Goal: Task Accomplishment & Management: Use online tool/utility

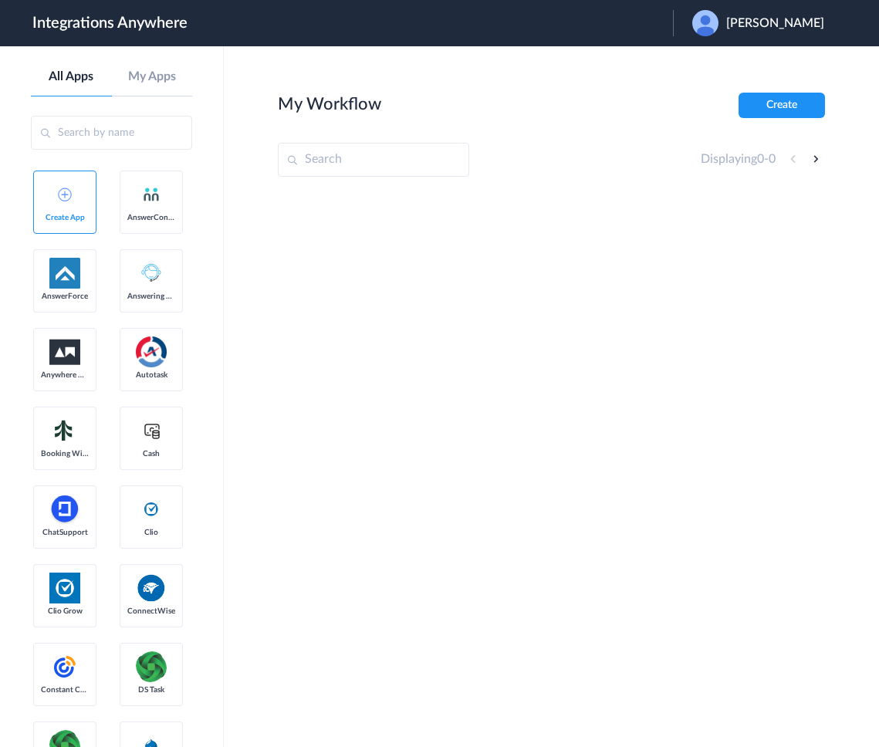
click at [772, 29] on div "Mark Su" at bounding box center [765, 23] width 147 height 26
click at [717, 59] on link "Logout" at bounding box center [700, 62] width 32 height 11
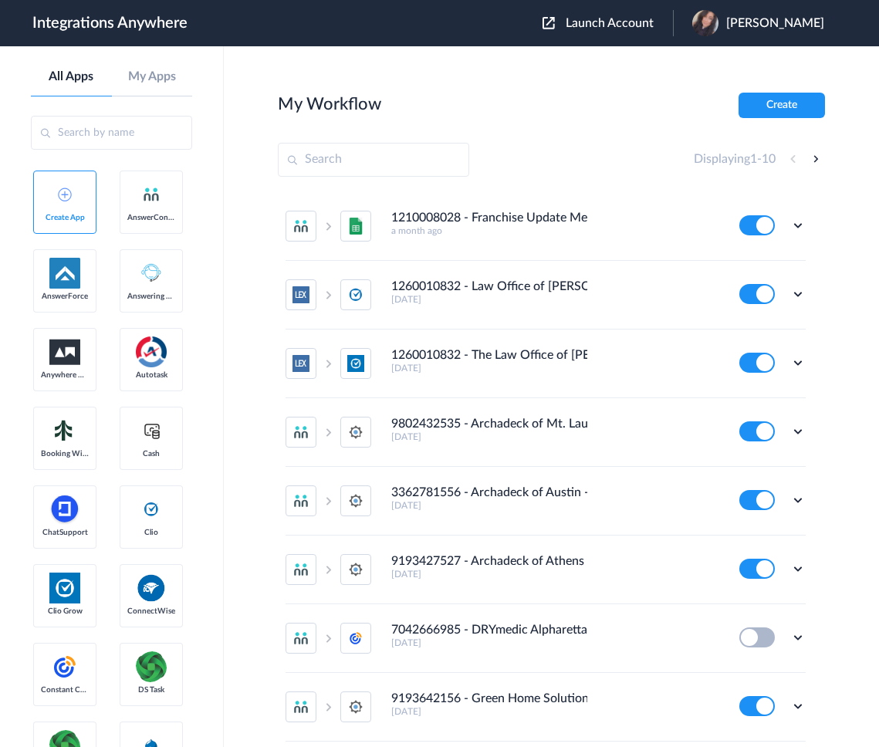
click at [613, 28] on span "Launch Account" at bounding box center [610, 23] width 88 height 12
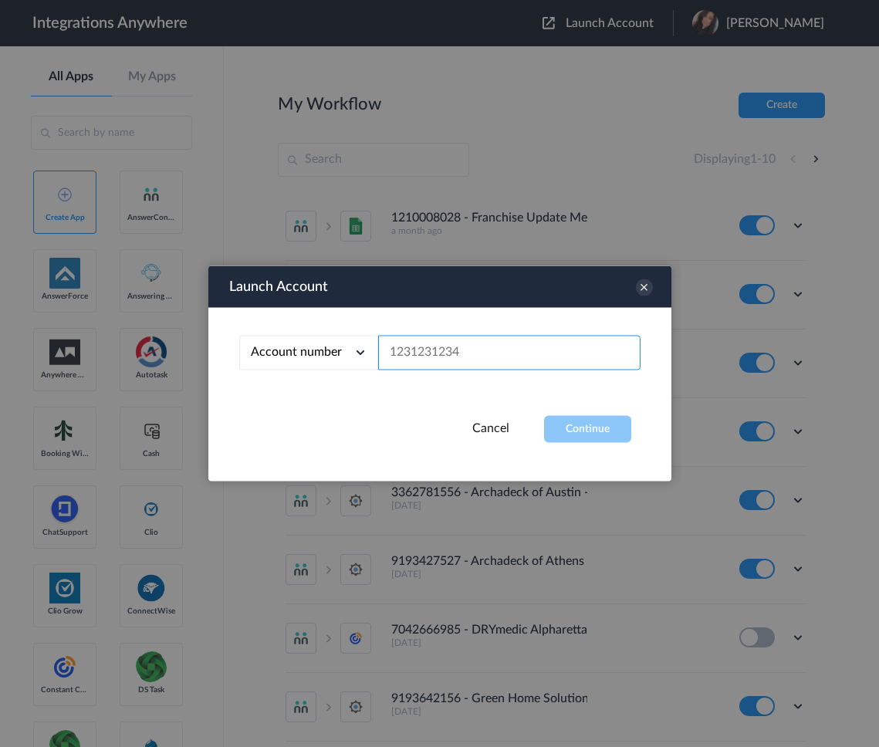
click at [459, 358] on input "text" at bounding box center [509, 353] width 262 height 35
paste input "3369414366"
type input "3369414366"
click at [597, 427] on button "Continue" at bounding box center [587, 429] width 87 height 27
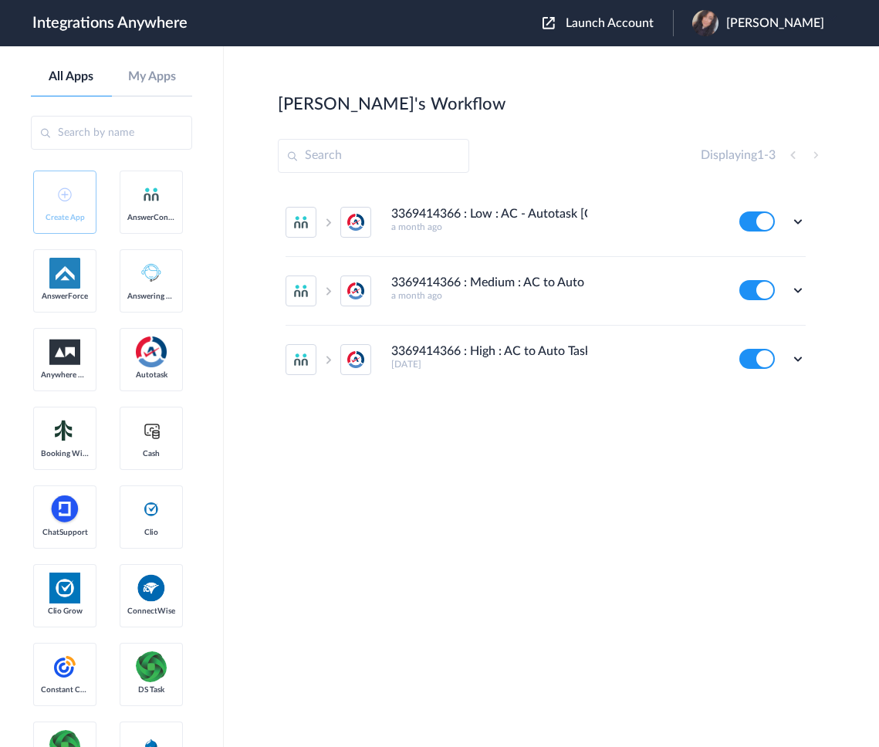
click at [700, 522] on section "Emily's Workflow Create Displaying 1 - 3 3369414366 : Low : AC - Autotask [Crea…" at bounding box center [551, 443] width 547 height 701
click at [796, 220] on icon at bounding box center [797, 221] width 15 height 15
click at [755, 262] on li "Edit" at bounding box center [755, 257] width 100 height 29
click at [797, 287] on icon at bounding box center [797, 289] width 15 height 15
click at [775, 325] on li "Edit" at bounding box center [755, 326] width 100 height 29
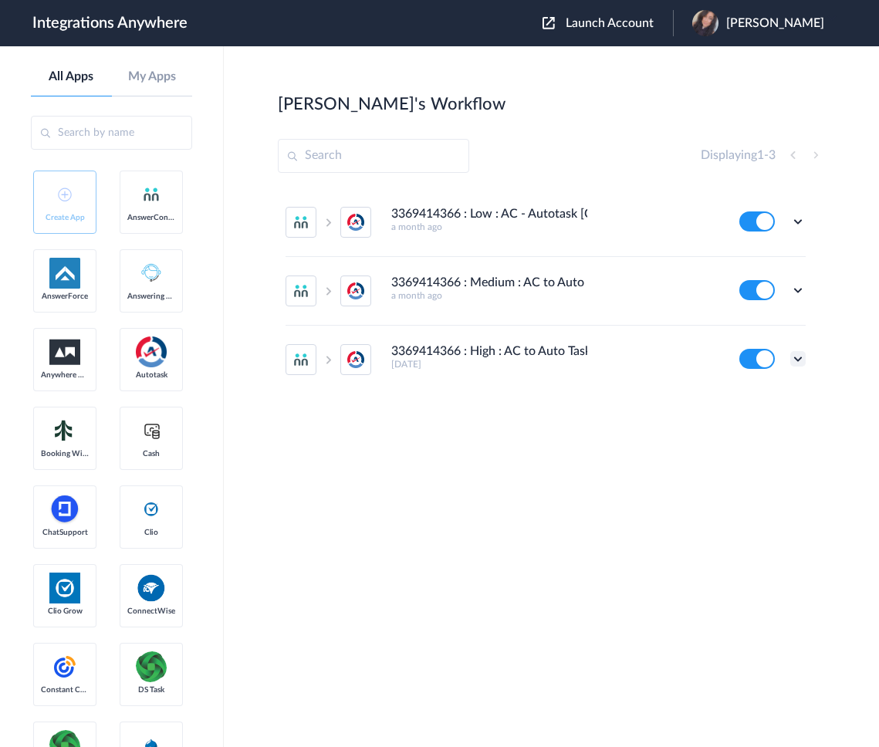
click at [796, 359] on icon at bounding box center [797, 358] width 15 height 15
click at [728, 268] on link "Edit" at bounding box center [735, 263] width 37 height 11
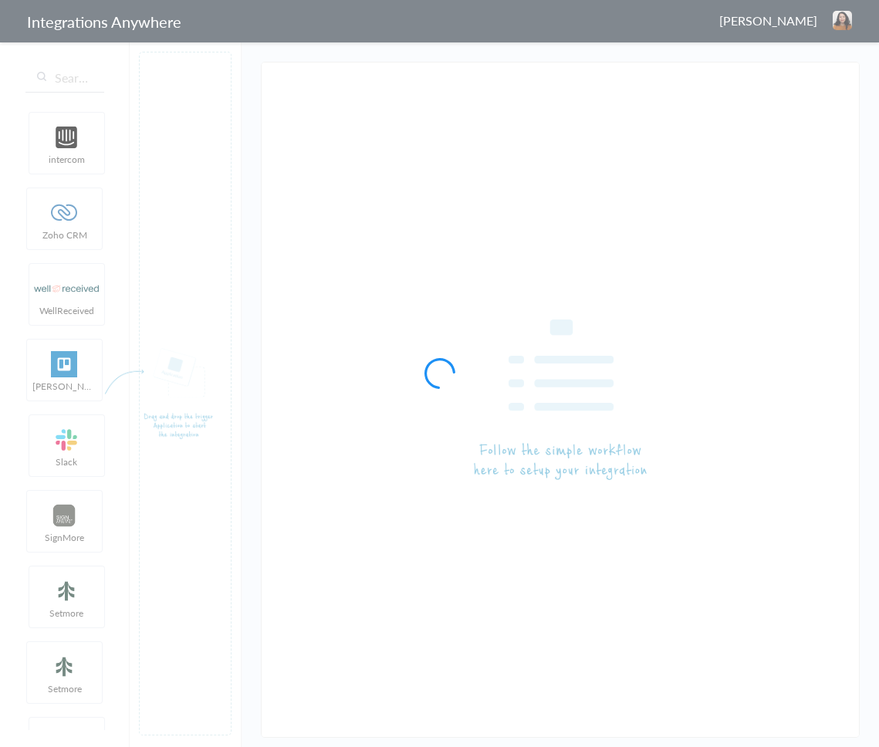
type input "3369414366 : Low : AC - Autotask [Create Ticket]"
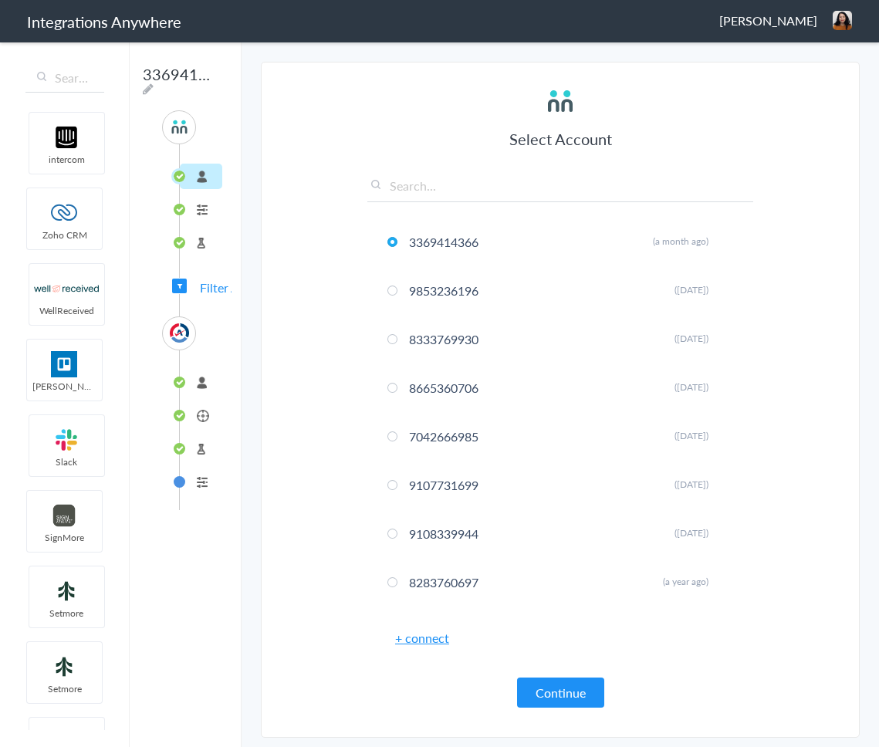
click at [191, 285] on div "SOURCE 3369414366 Call Intake Test Source Filter Applied TARGET connected Creat…" at bounding box center [185, 310] width 93 height 400
click at [178, 281] on span "Filter Applied" at bounding box center [179, 286] width 15 height 15
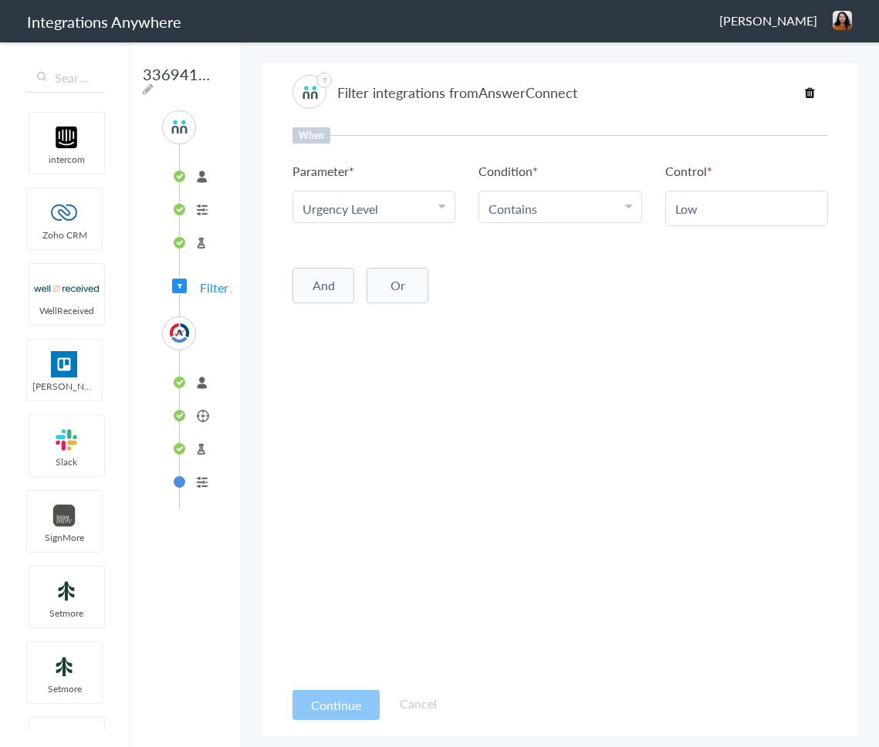
click at [192, 377] on li "connected" at bounding box center [201, 382] width 42 height 25
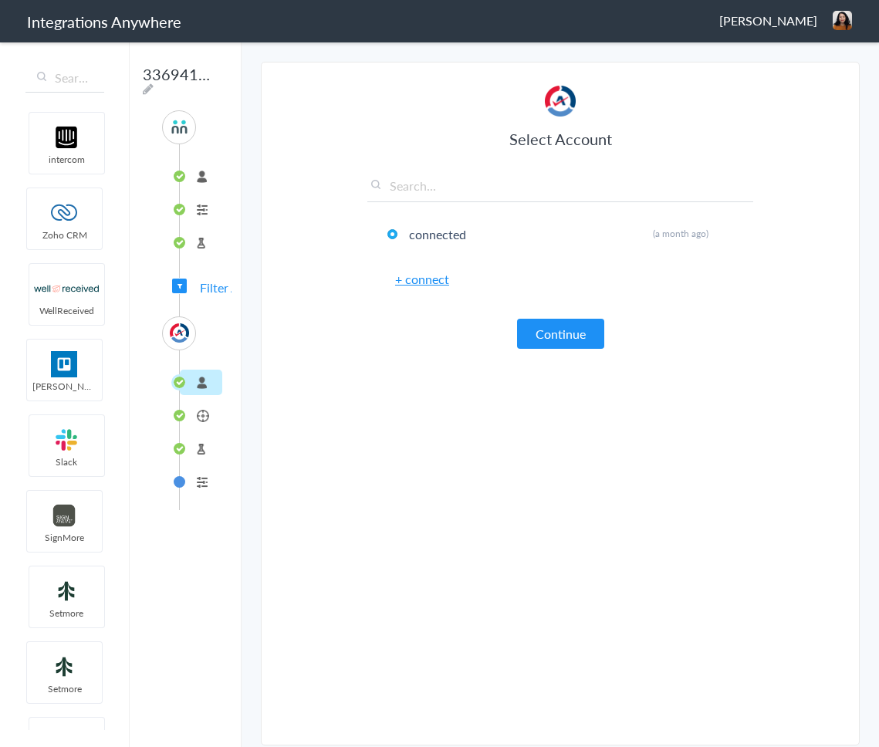
click at [529, 339] on button "Continue" at bounding box center [560, 334] width 87 height 30
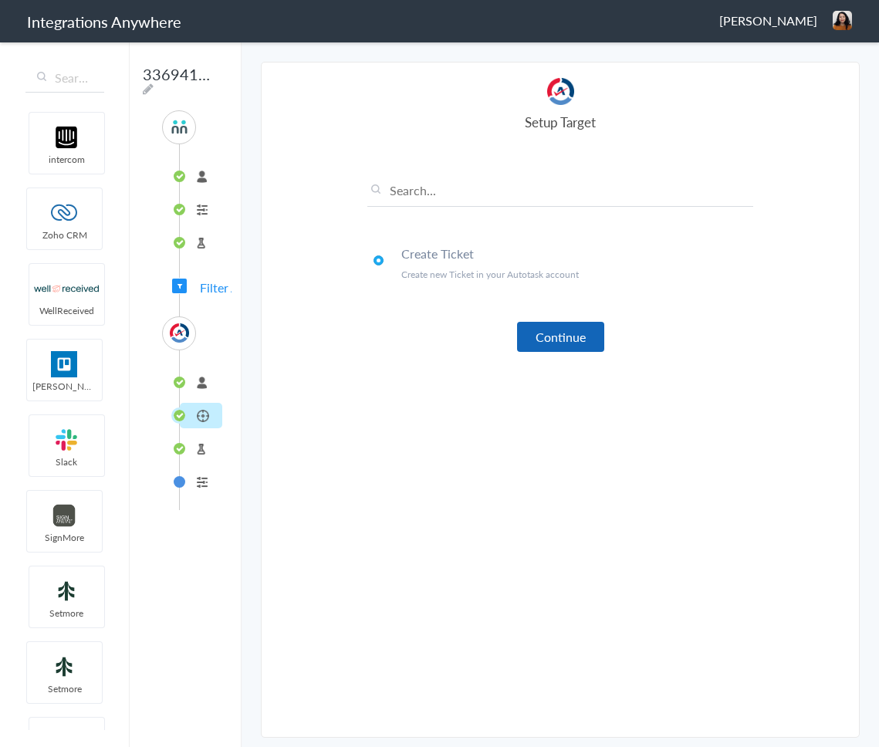
click at [525, 336] on button "Continue" at bounding box center [560, 337] width 87 height 30
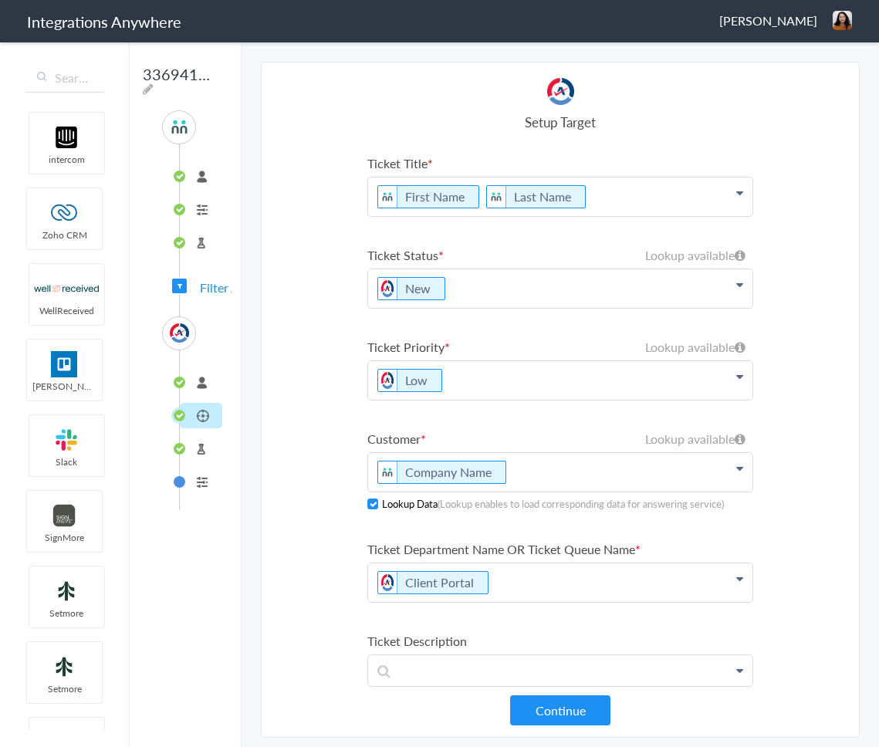
click at [812, 319] on section "Select Account 3369414366 Rename Delete (a month ago) 9853236196 Rename Delete …" at bounding box center [560, 400] width 599 height 676
click at [782, 133] on section "Select Account 3369414366 Rename Delete (a month ago) 9853236196 Rename Delete …" at bounding box center [560, 400] width 599 height 676
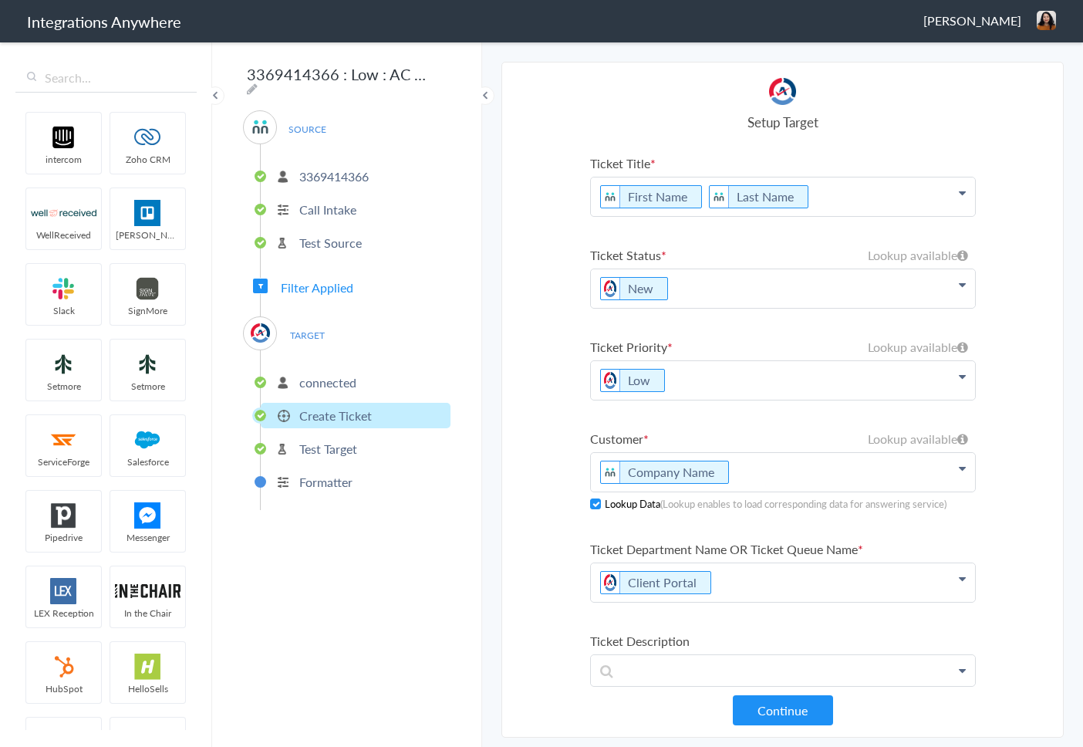
click at [315, 286] on span "Filter Applied" at bounding box center [317, 288] width 73 height 18
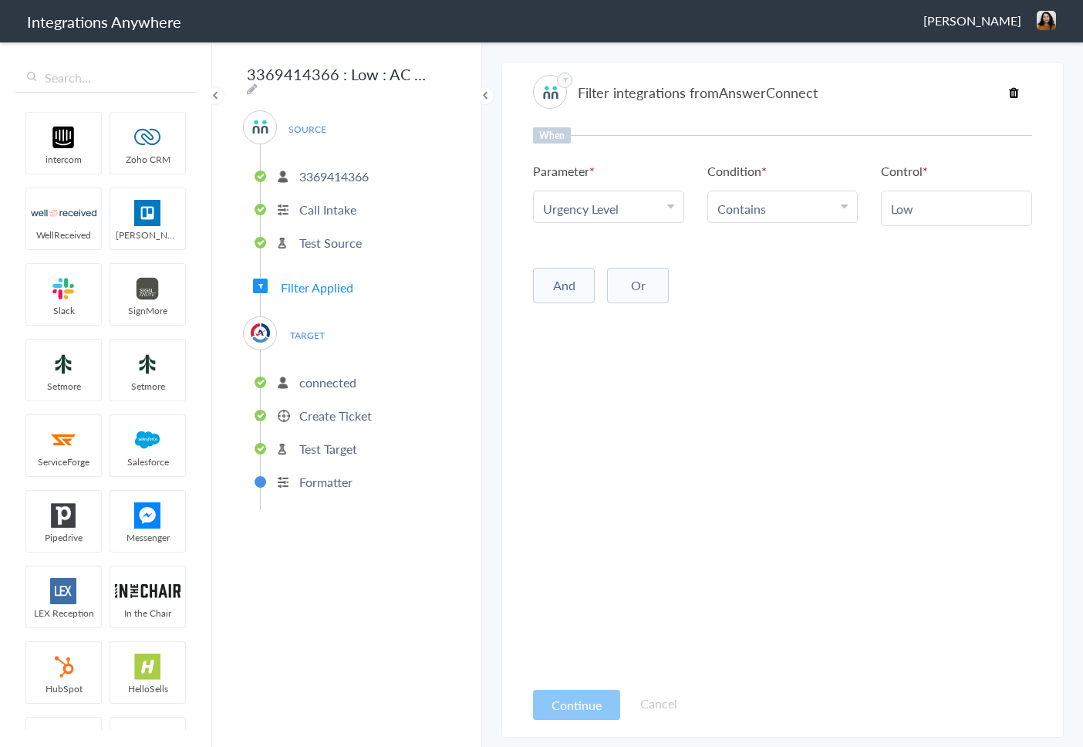
click at [319, 170] on p "3369414366" at bounding box center [333, 176] width 69 height 18
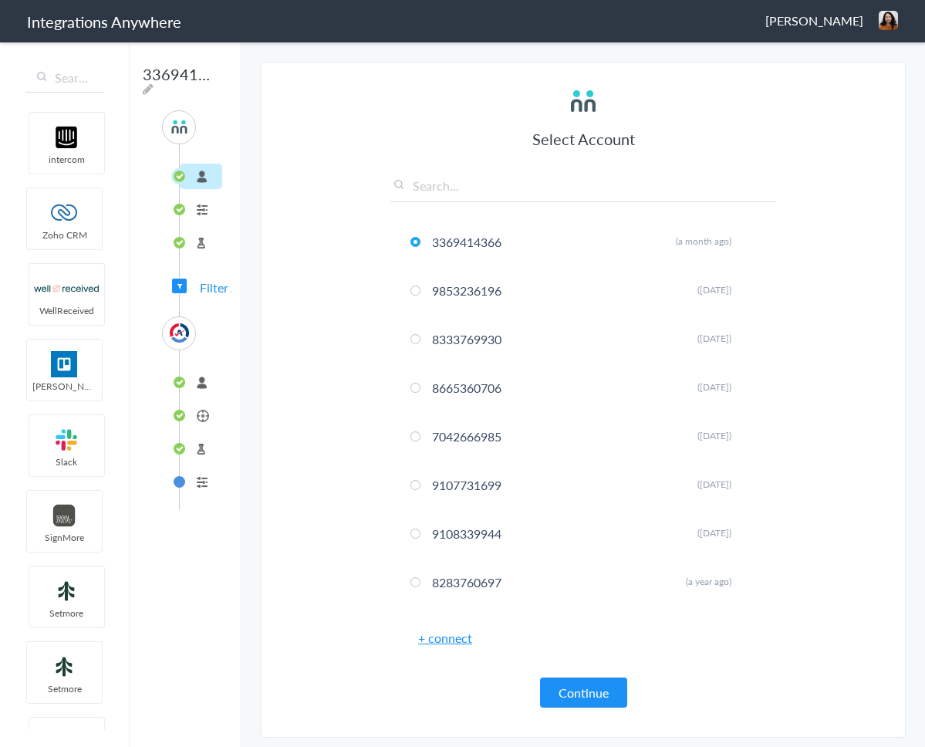
click at [195, 381] on li "connected" at bounding box center [201, 382] width 42 height 25
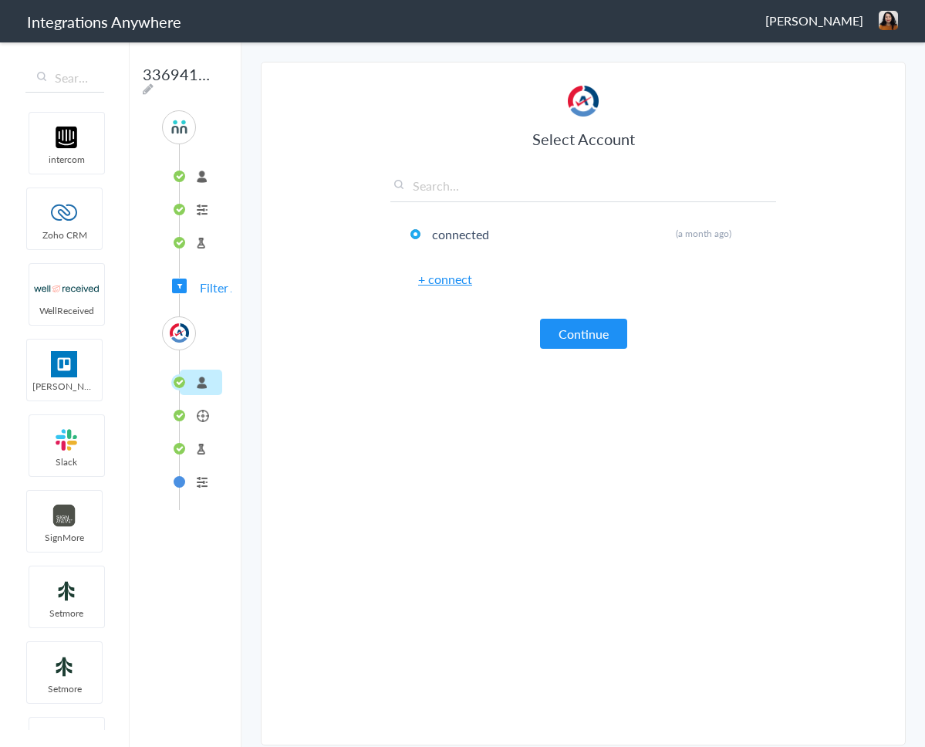
click at [195, 410] on li "Create Ticket" at bounding box center [201, 415] width 42 height 25
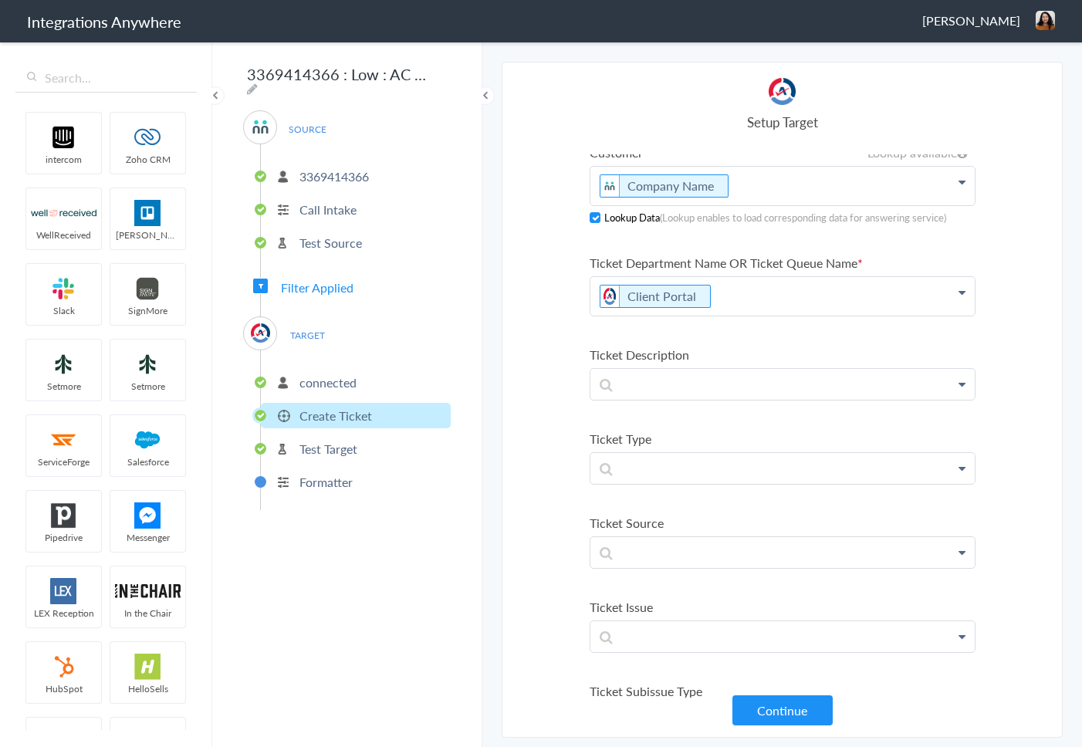
scroll to position [317, 0]
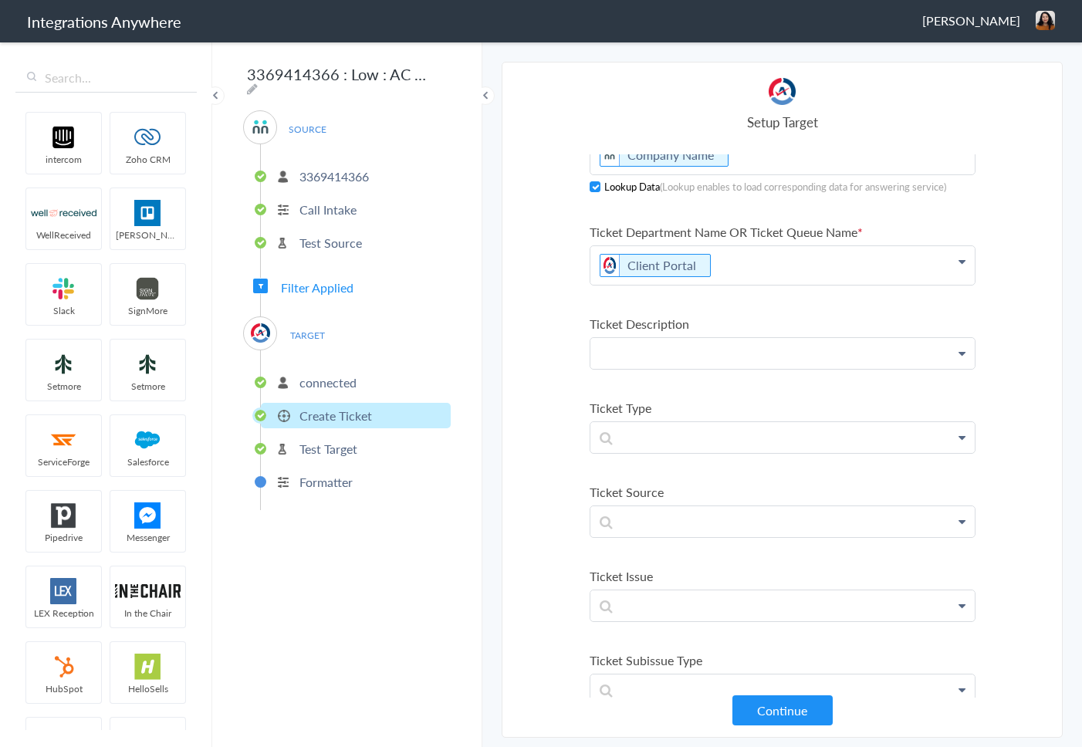
click at [0, 0] on link "Support Needed" at bounding box center [0, 0] width 0 height 0
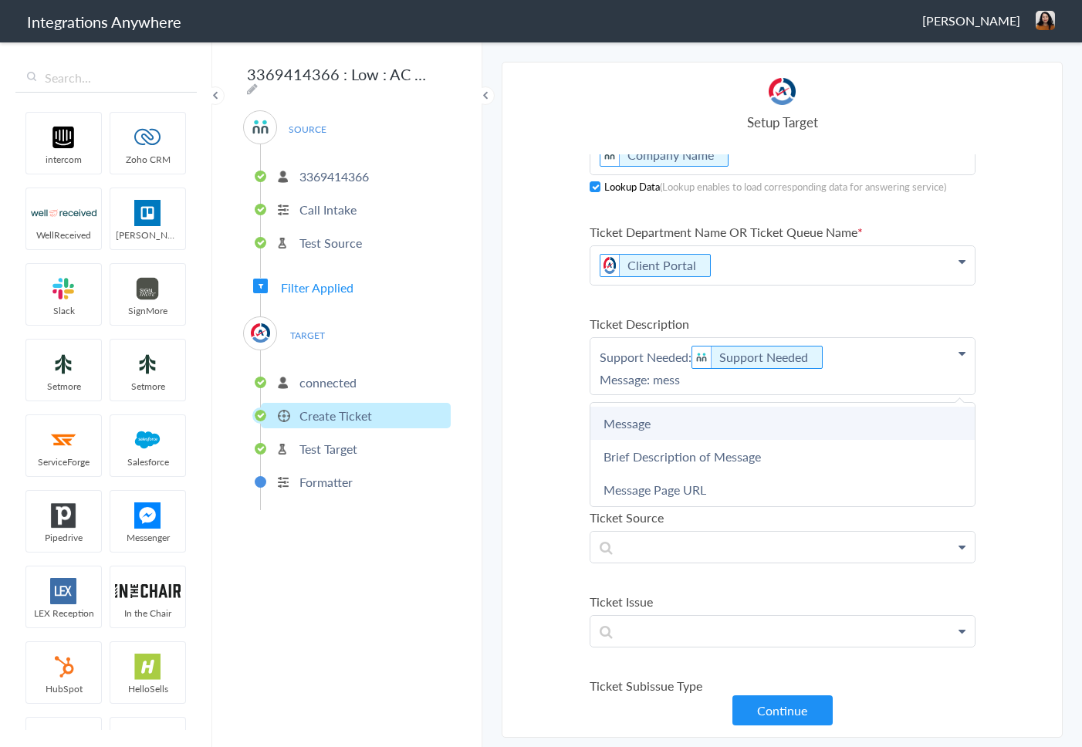
click at [0, 0] on link "Message" at bounding box center [0, 0] width 0 height 0
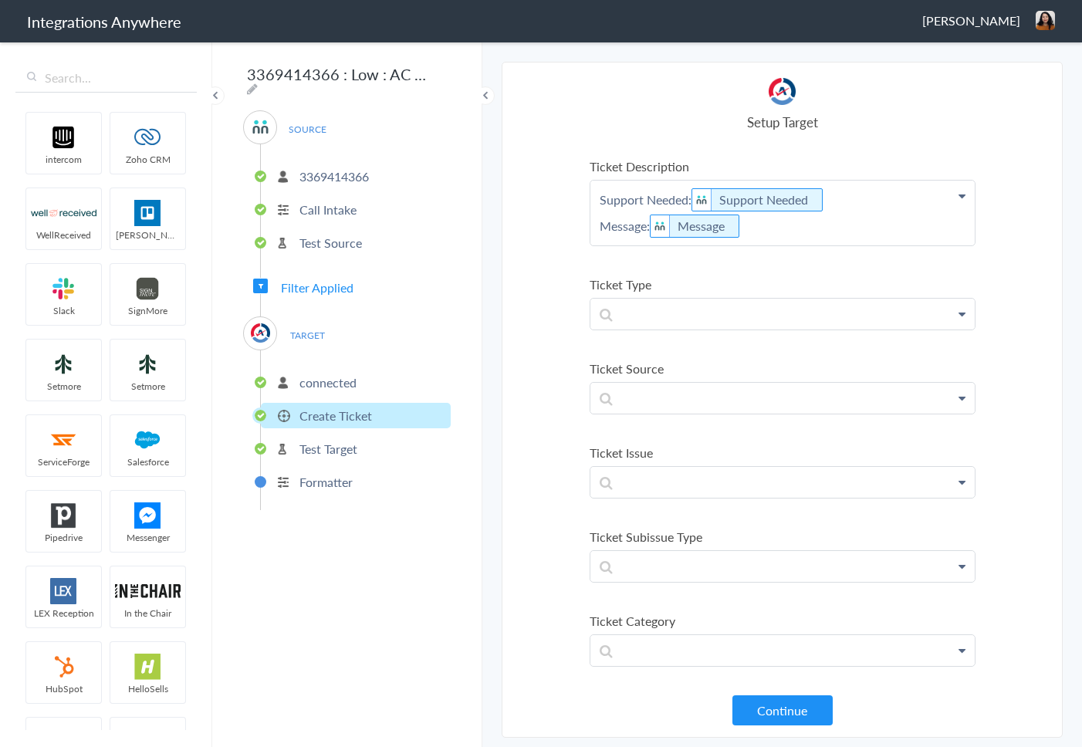
scroll to position [541, 0]
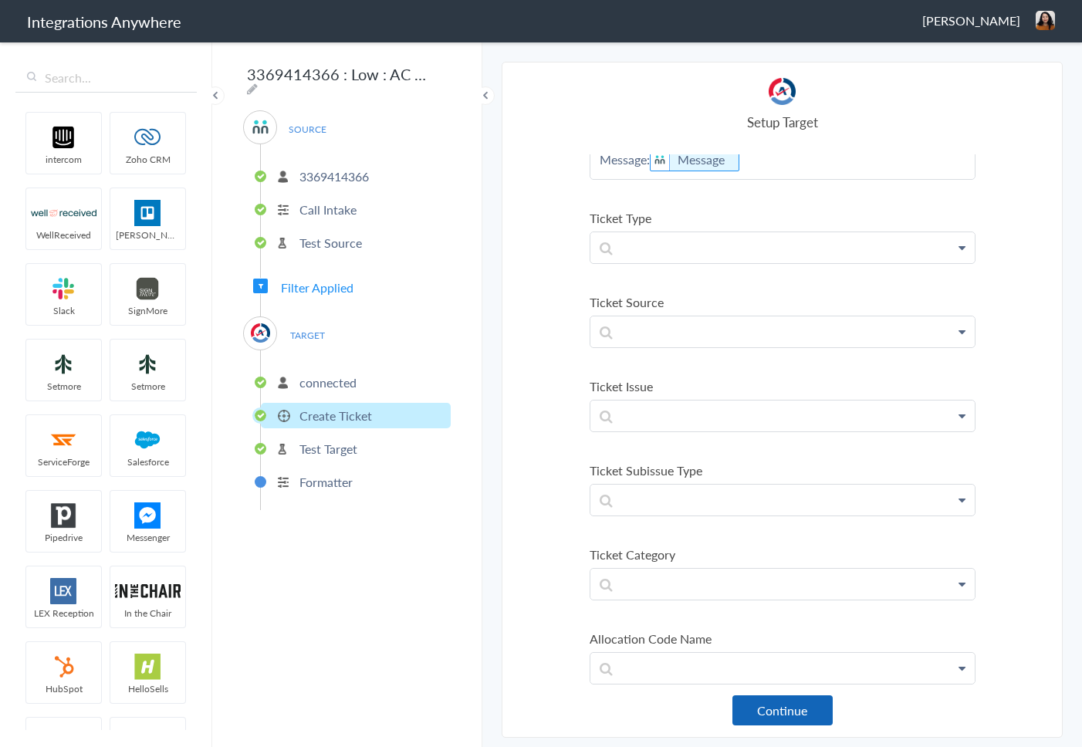
click at [763, 708] on button "Continue" at bounding box center [782, 710] width 100 height 30
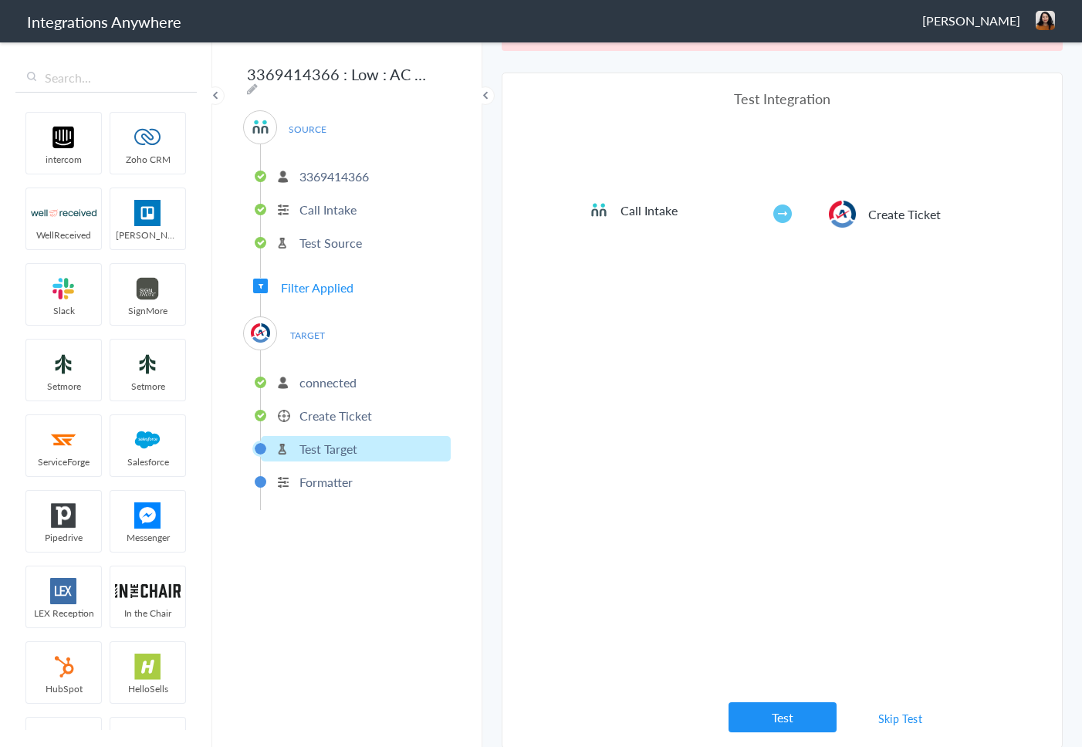
scroll to position [57, 0]
click at [878, 717] on link "Skip Test" at bounding box center [901, 717] width 82 height 28
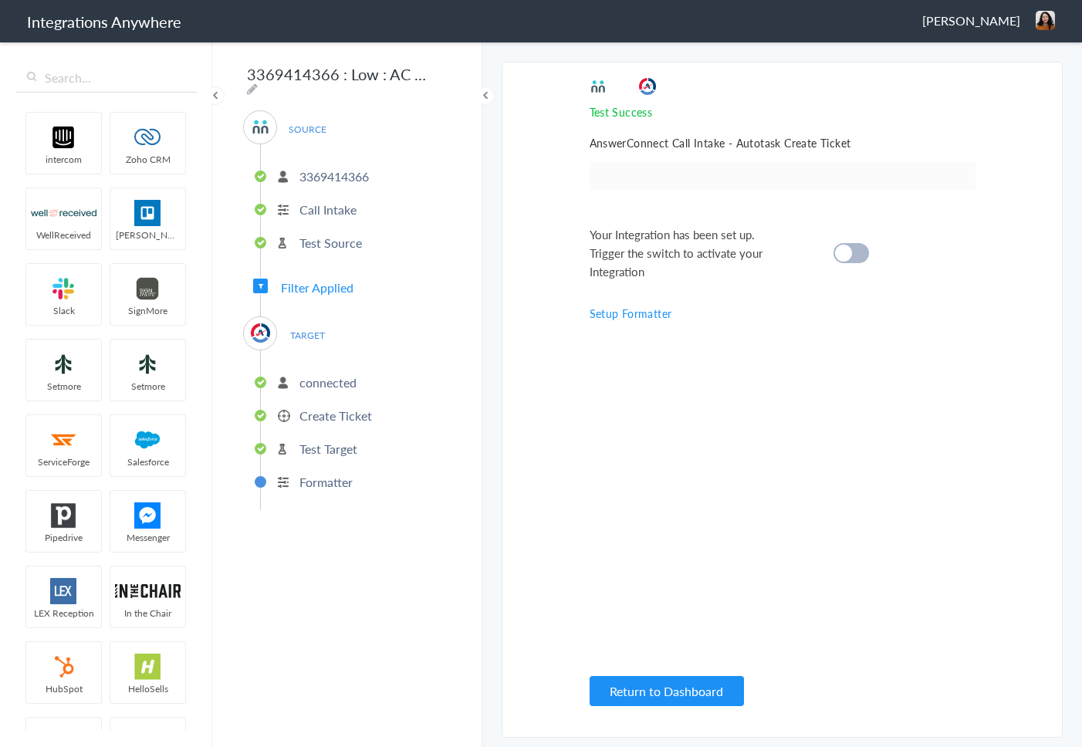
scroll to position [0, 0]
click at [850, 246] on div at bounding box center [850, 253] width 35 height 20
click at [690, 690] on button "Return to Dashboard" at bounding box center [667, 691] width 154 height 30
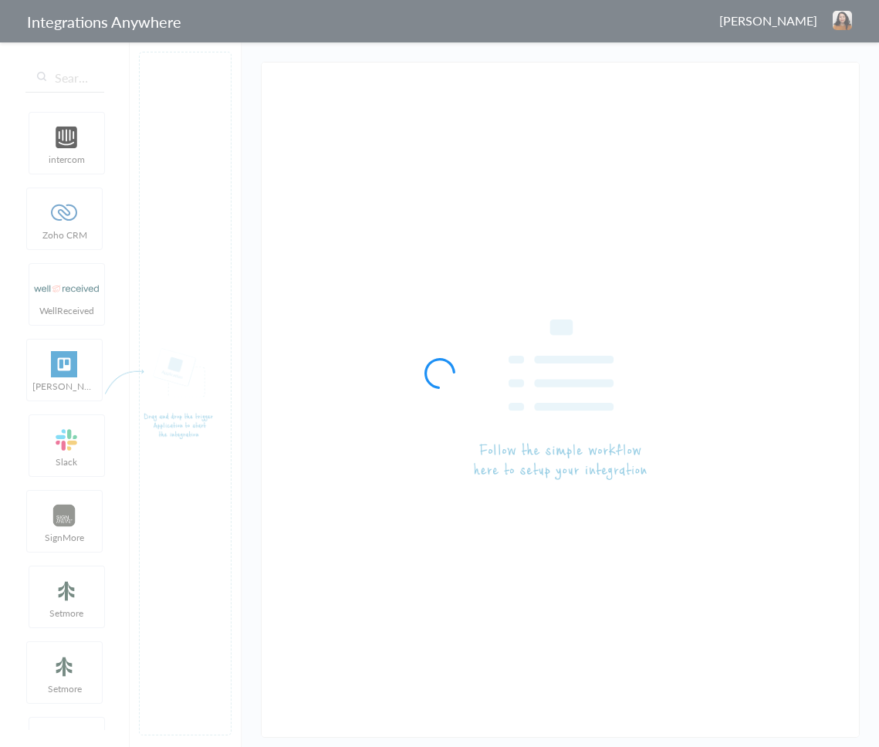
type input "3369414366 : Medium : AC to Auto Task [create ticket]"
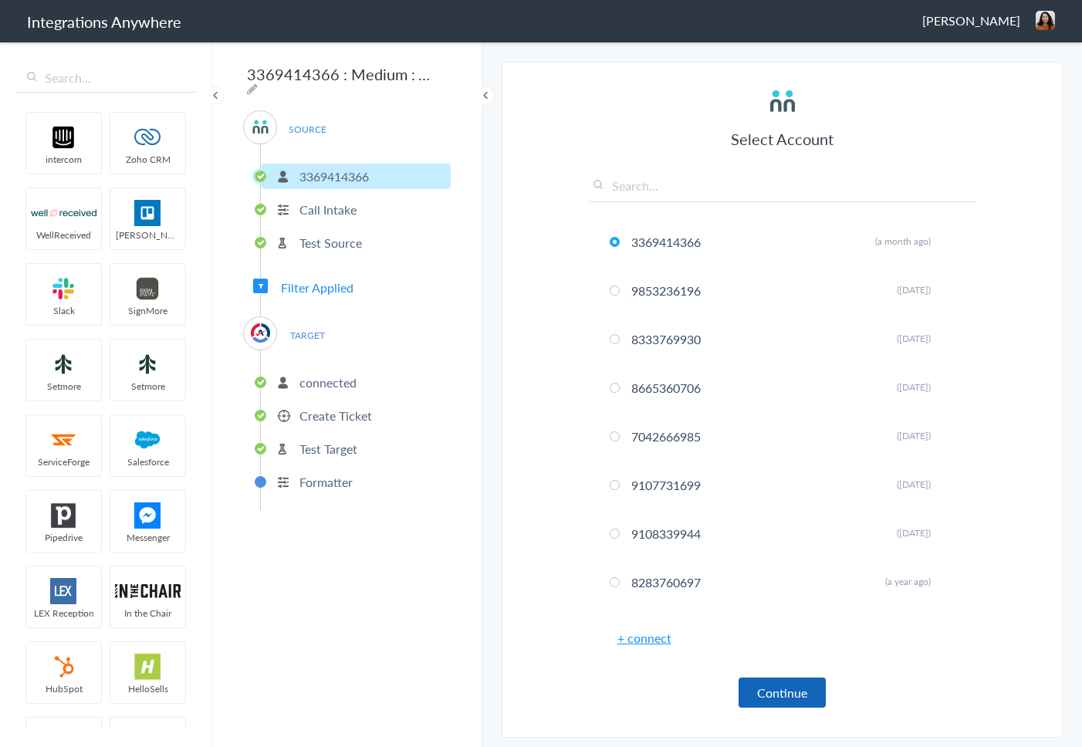
click at [765, 689] on button "Continue" at bounding box center [781, 692] width 87 height 30
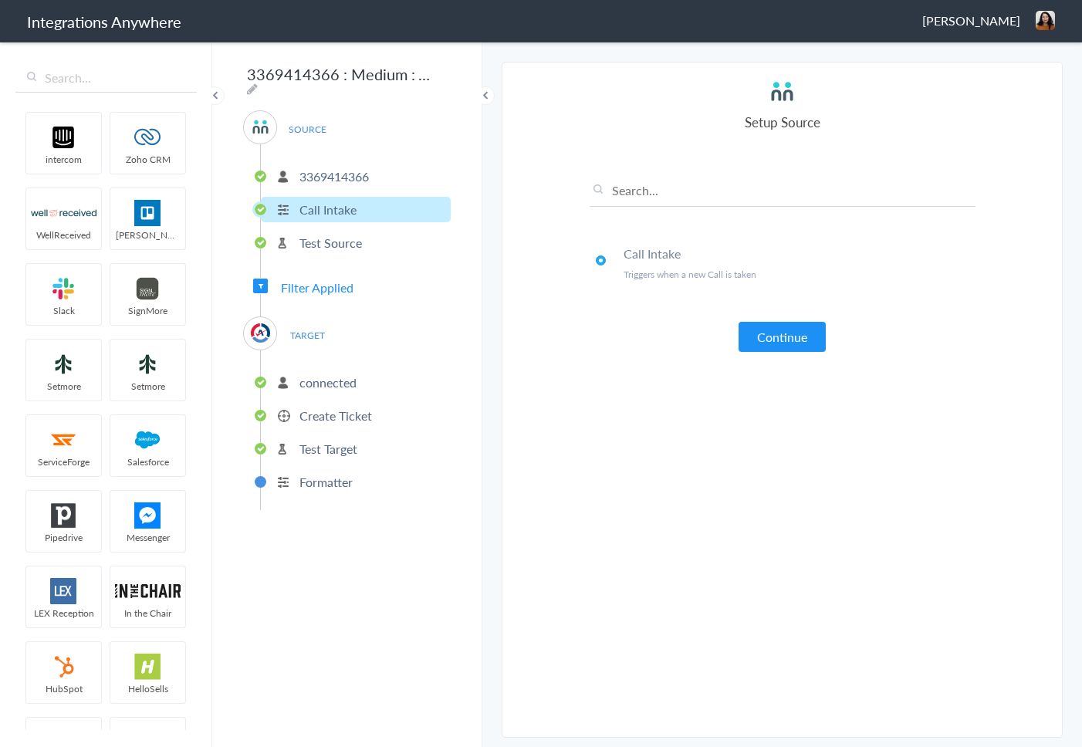
click at [779, 332] on button "Continue" at bounding box center [781, 337] width 87 height 30
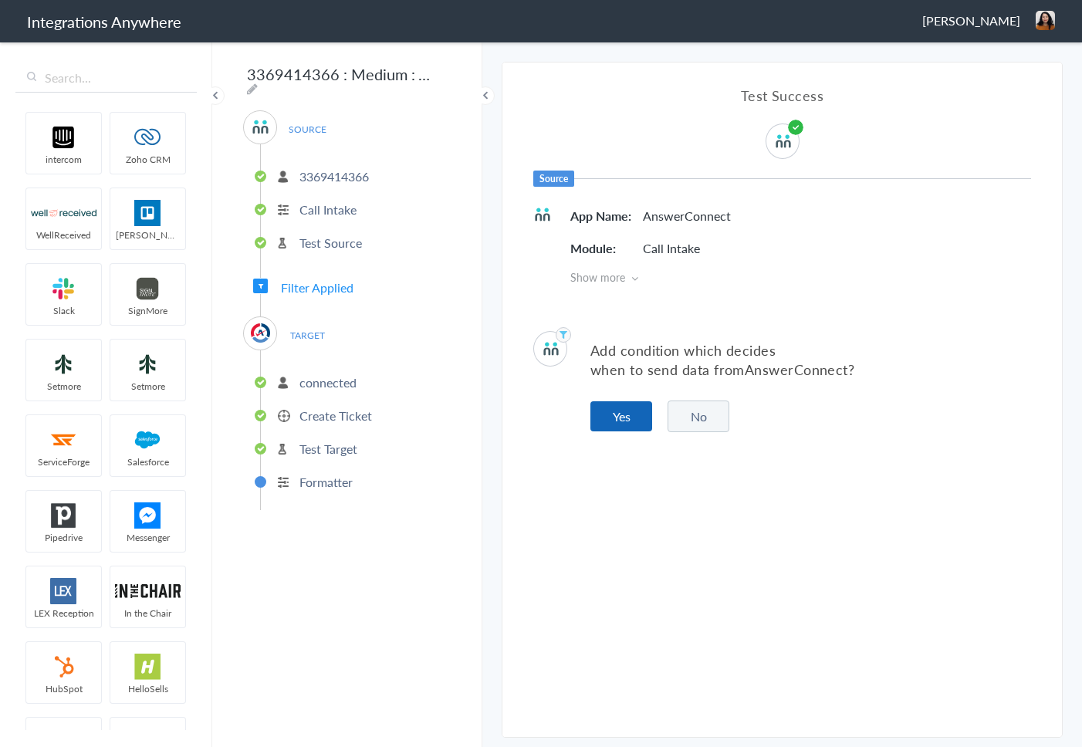
click at [625, 419] on button "Yes" at bounding box center [621, 416] width 62 height 30
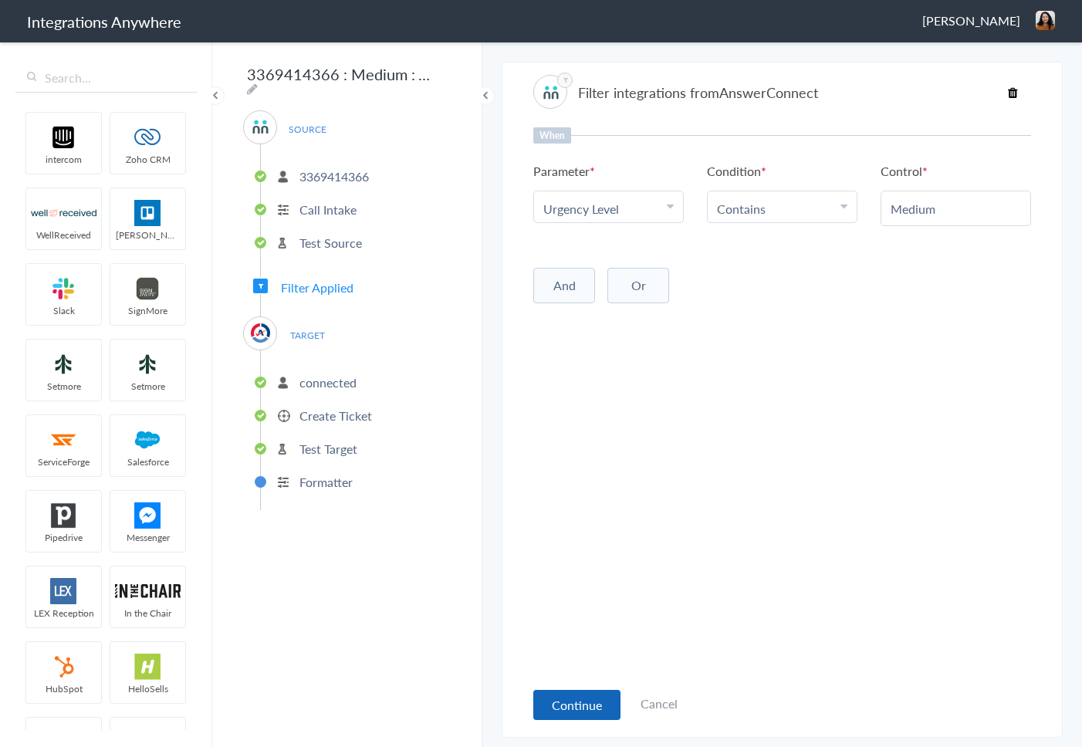
click at [583, 707] on button "Continue" at bounding box center [576, 705] width 87 height 30
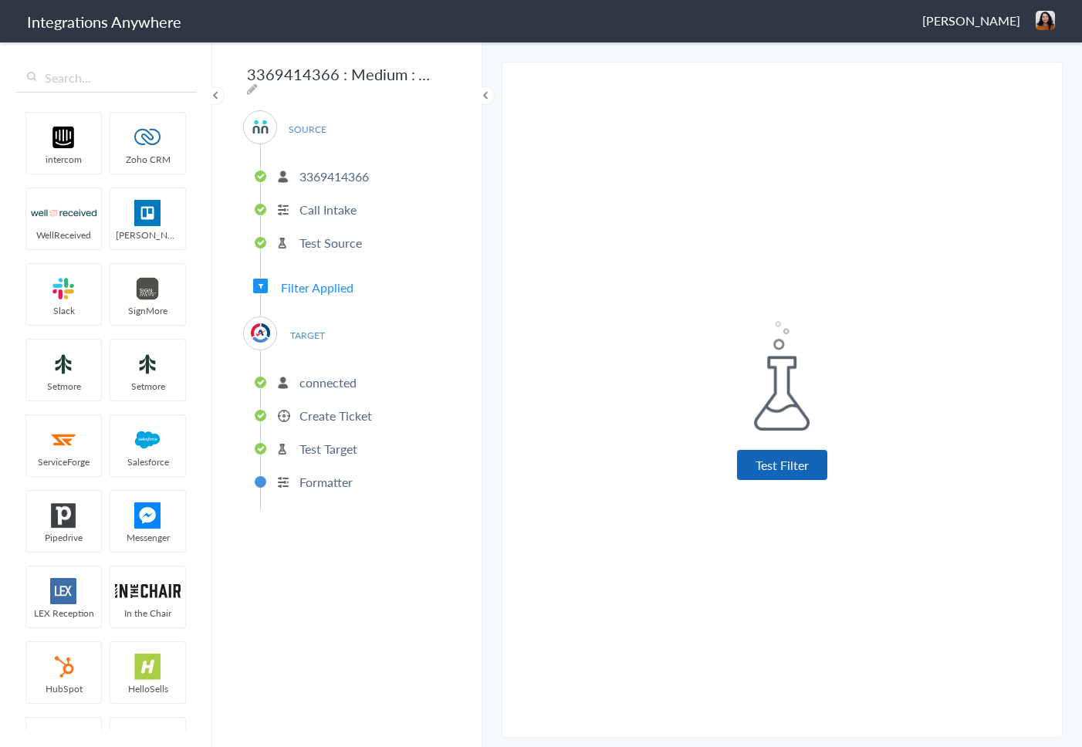
click at [767, 461] on button "Test Filter" at bounding box center [782, 465] width 90 height 30
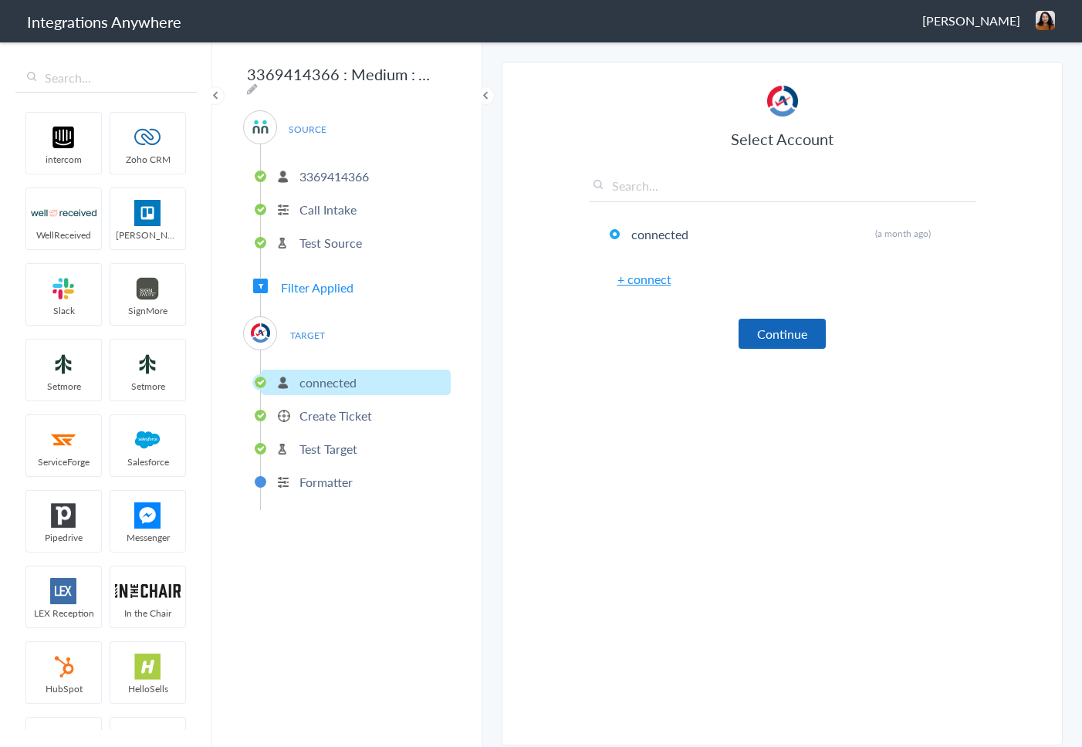
click at [771, 343] on button "Continue" at bounding box center [781, 334] width 87 height 30
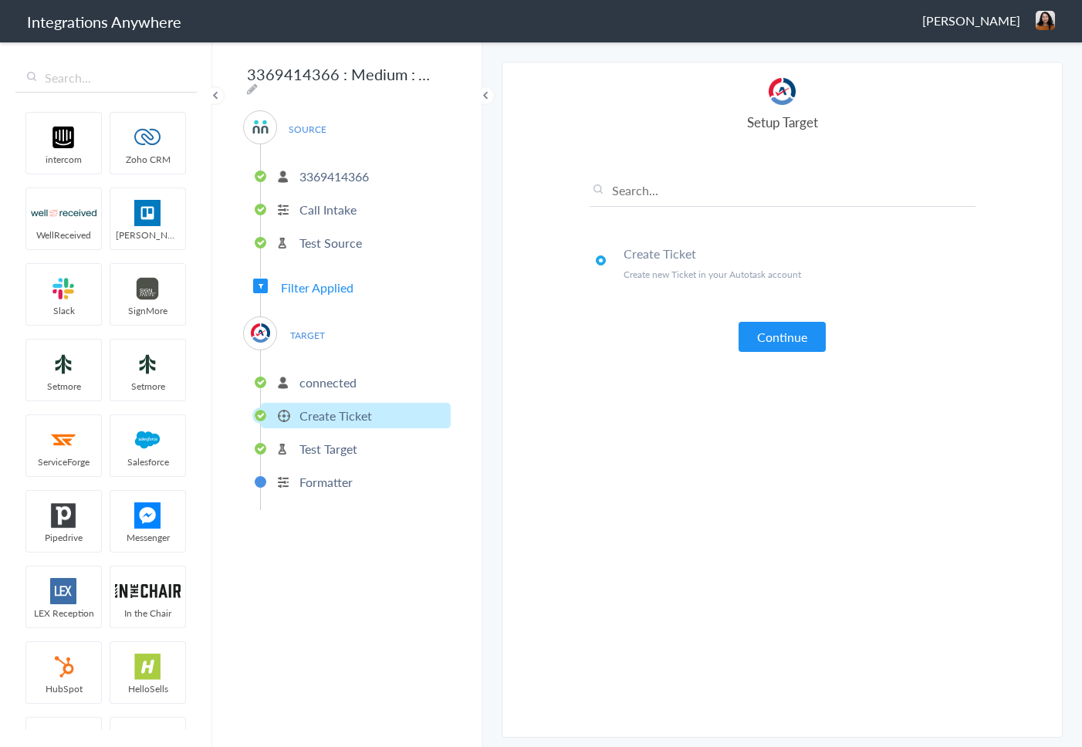
click at [771, 343] on button "Continue" at bounding box center [781, 337] width 87 height 30
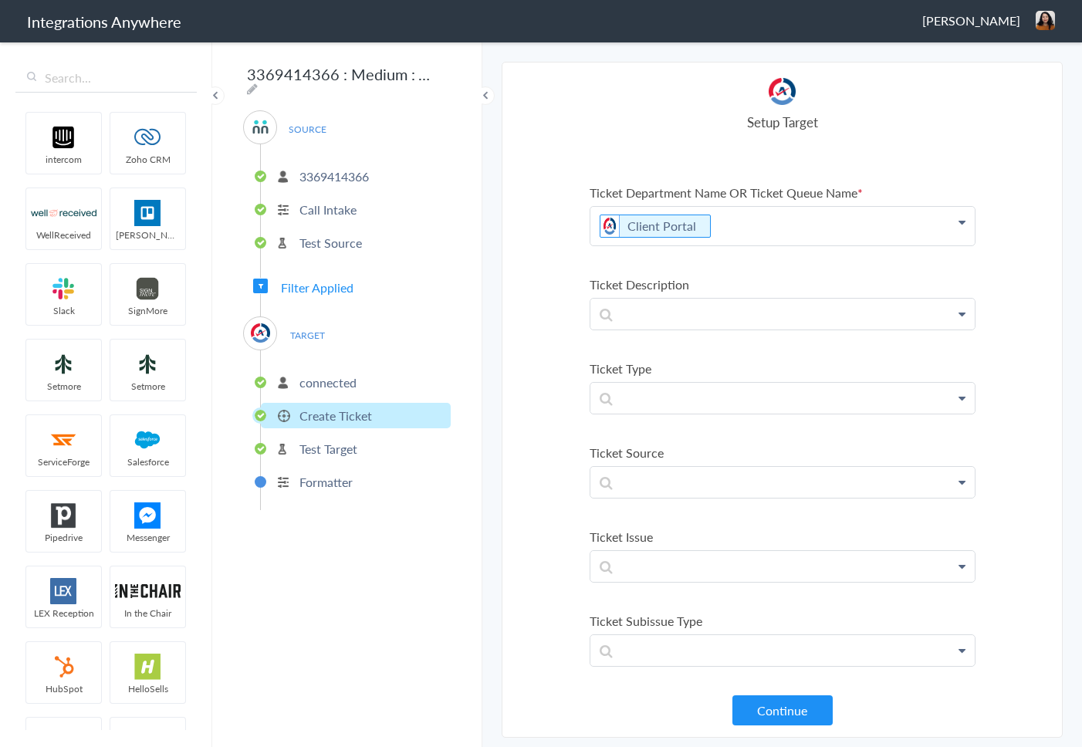
scroll to position [363, 0]
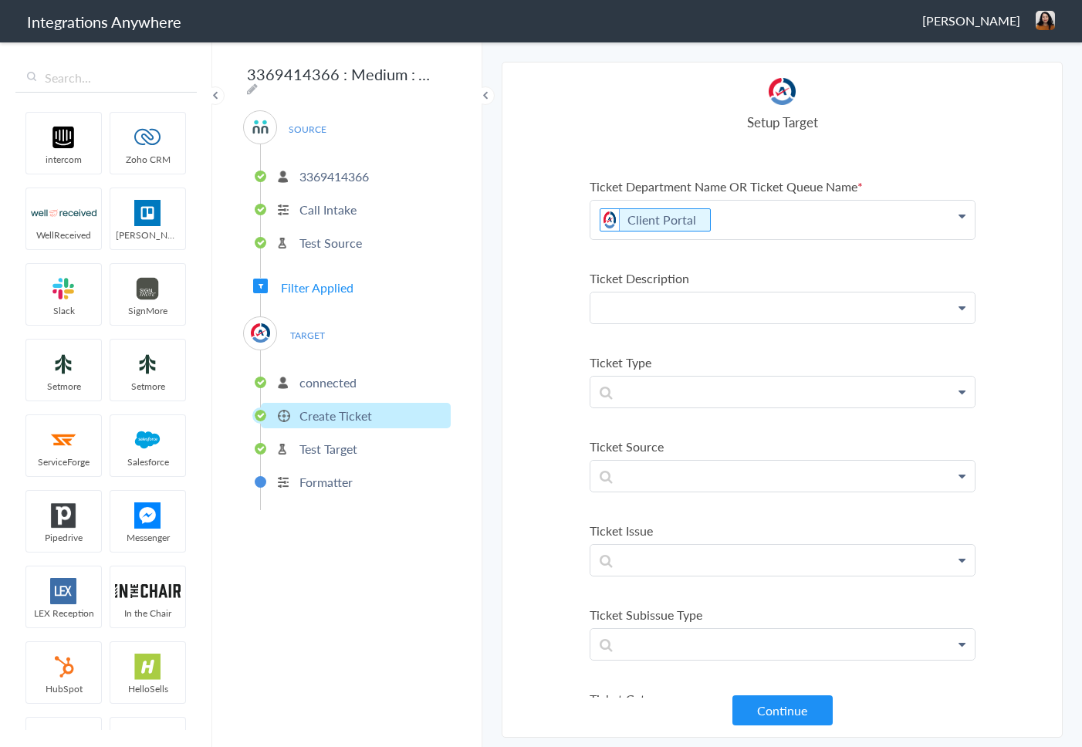
drag, startPoint x: 684, startPoint y: 358, endPoint x: 725, endPoint y: 345, distance: 43.7
click at [0, 0] on link "Support Needed" at bounding box center [0, 0] width 0 height 0
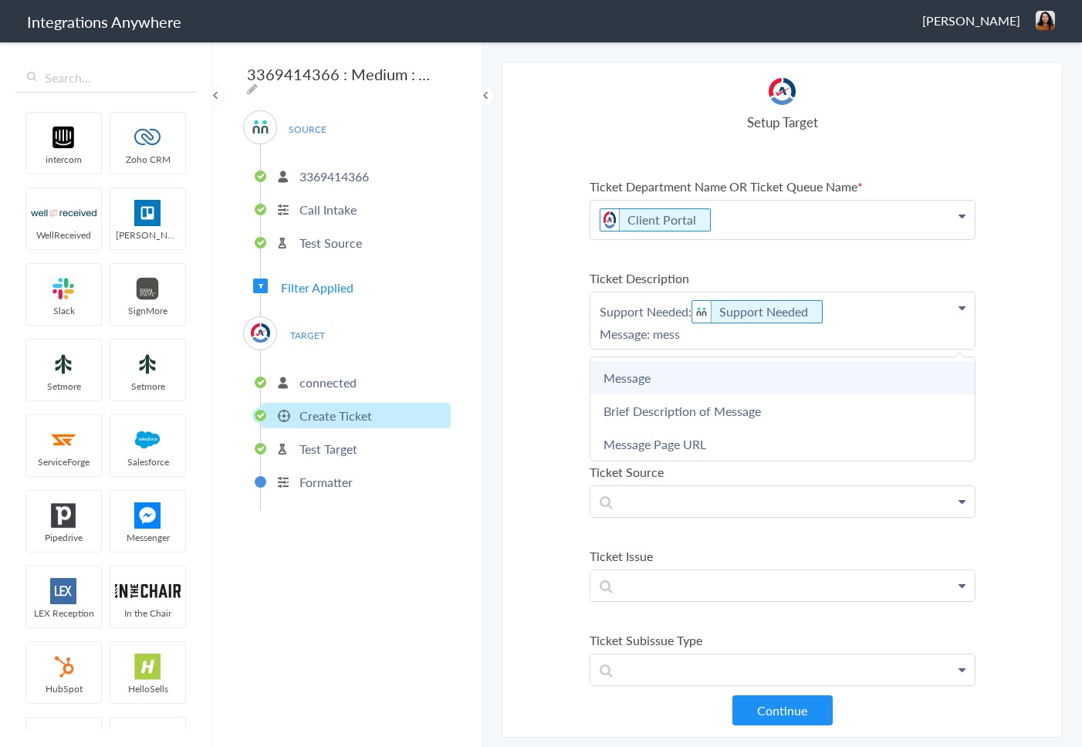
click at [0, 0] on link "Message" at bounding box center [0, 0] width 0 height 0
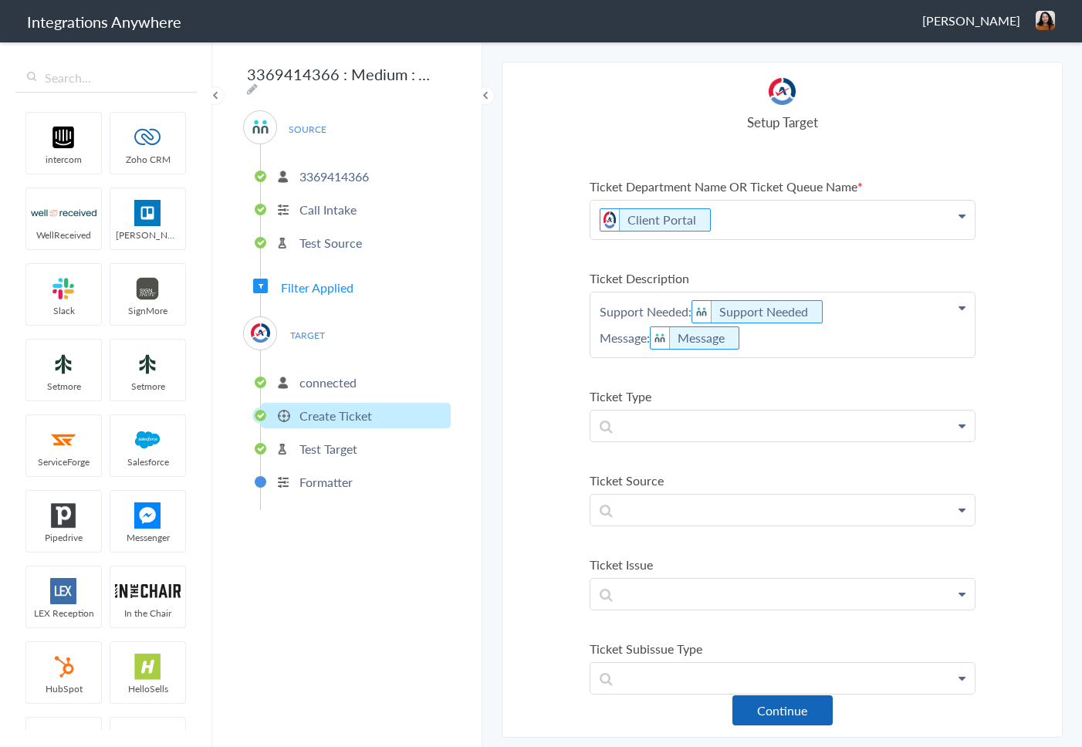
click at [766, 715] on button "Continue" at bounding box center [782, 710] width 100 height 30
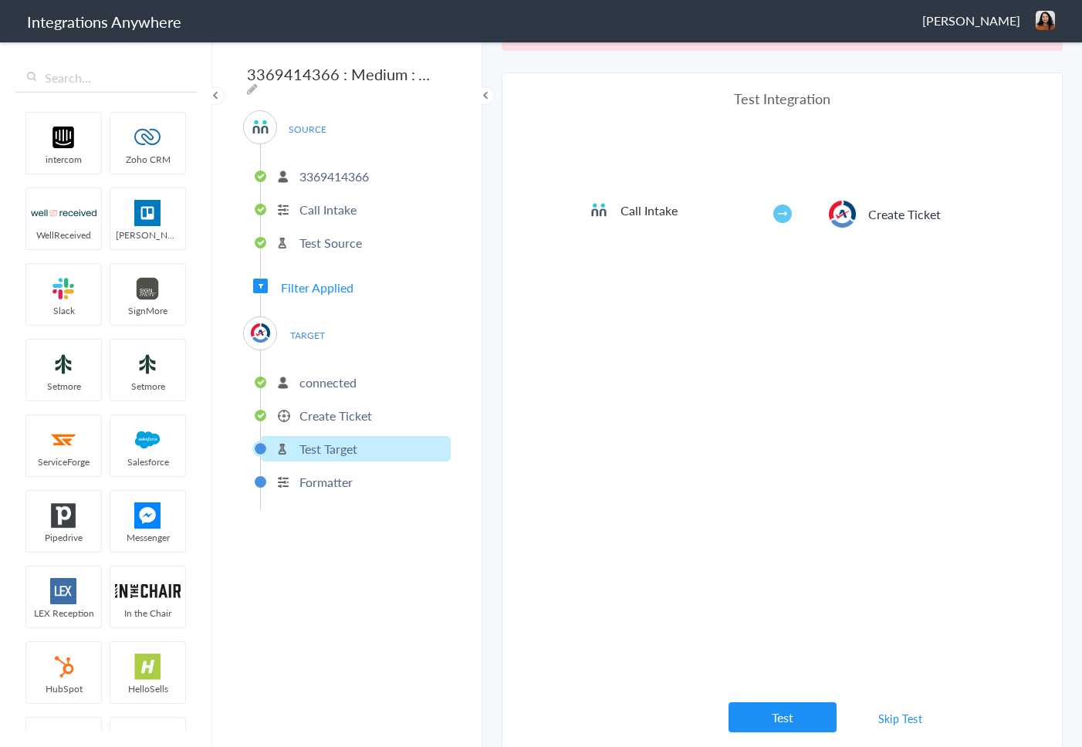
scroll to position [57, 0]
click at [878, 719] on link "Skip Test" at bounding box center [901, 717] width 82 height 28
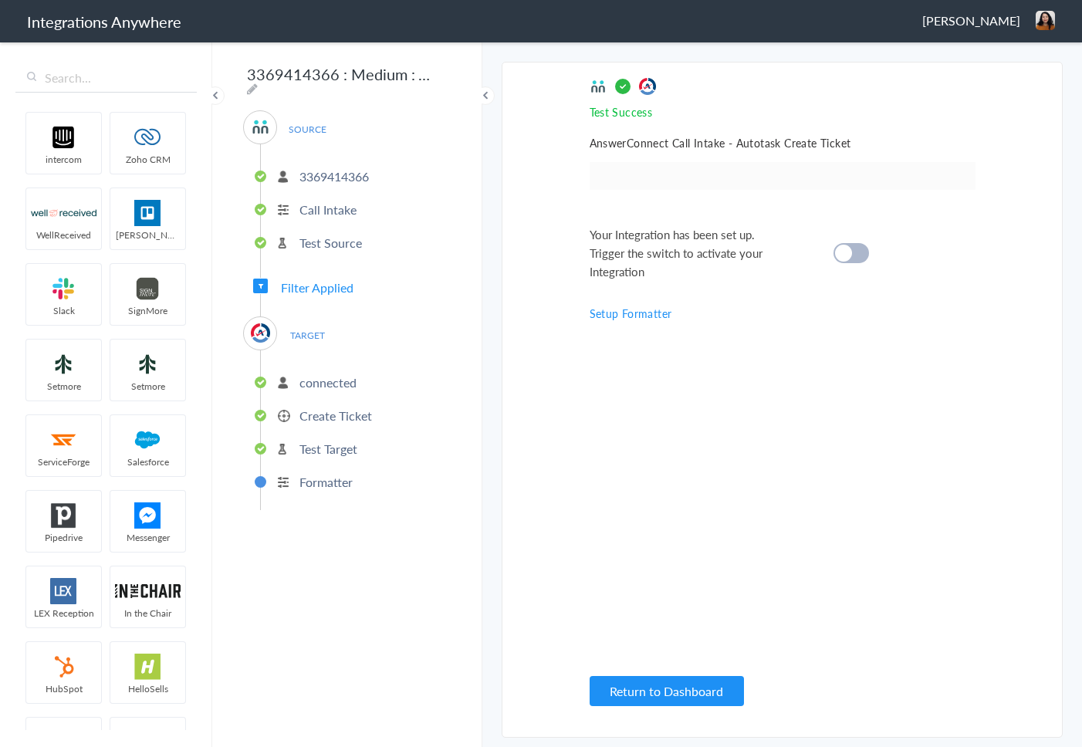
scroll to position [0, 0]
click at [856, 256] on div at bounding box center [850, 253] width 35 height 20
click at [637, 702] on button "Return to Dashboard" at bounding box center [667, 691] width 154 height 30
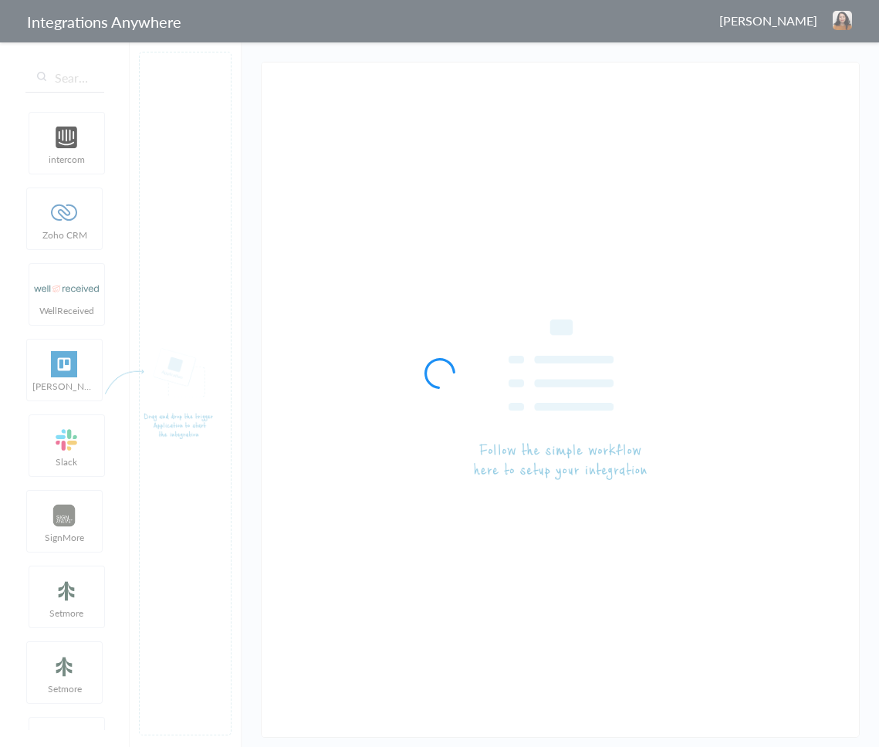
type input "3369414366 : High : AC to Auto Task [Create Ticket]"
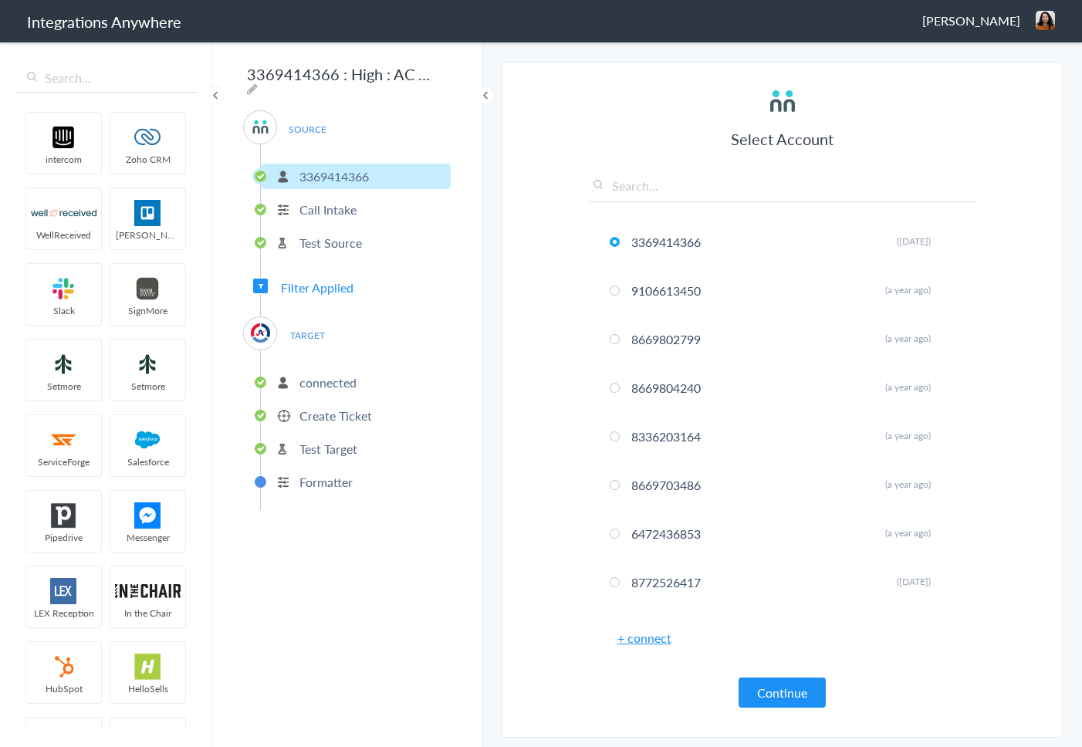
click at [770, 711] on article "Select Account 3369414366 Rename Delete ([DATE]) 9106613450 Rename Delete (a ye…" at bounding box center [783, 400] width 386 height 644
click at [773, 695] on button "Continue" at bounding box center [781, 692] width 87 height 30
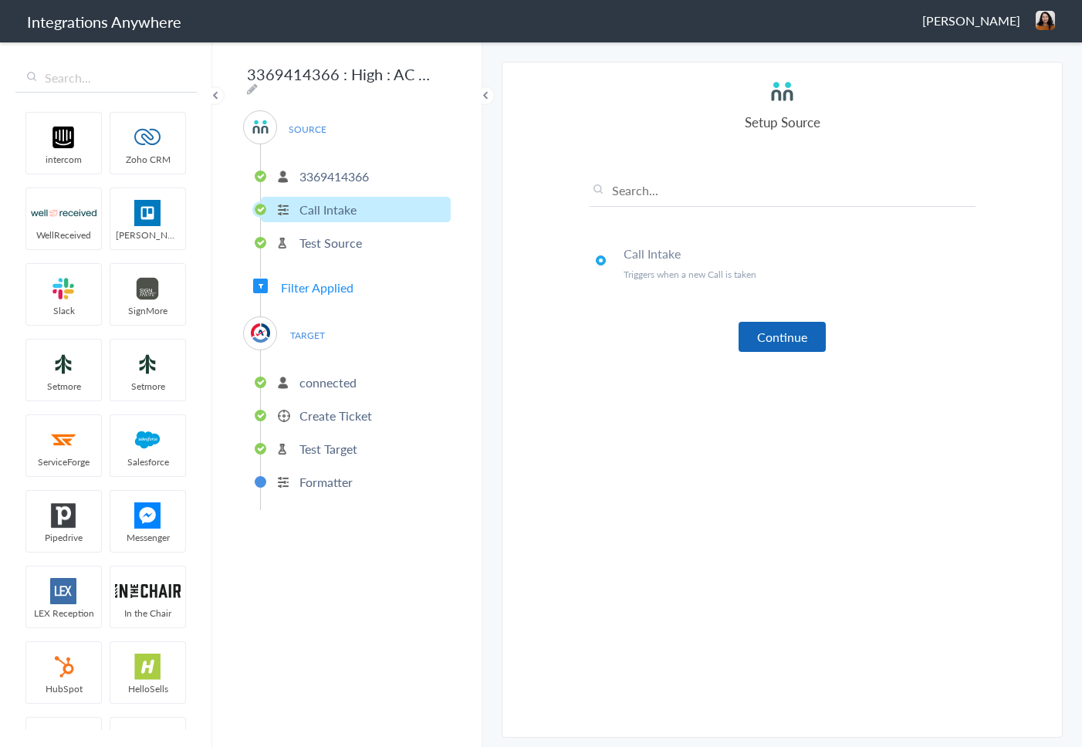
click at [771, 329] on button "Continue" at bounding box center [781, 337] width 87 height 30
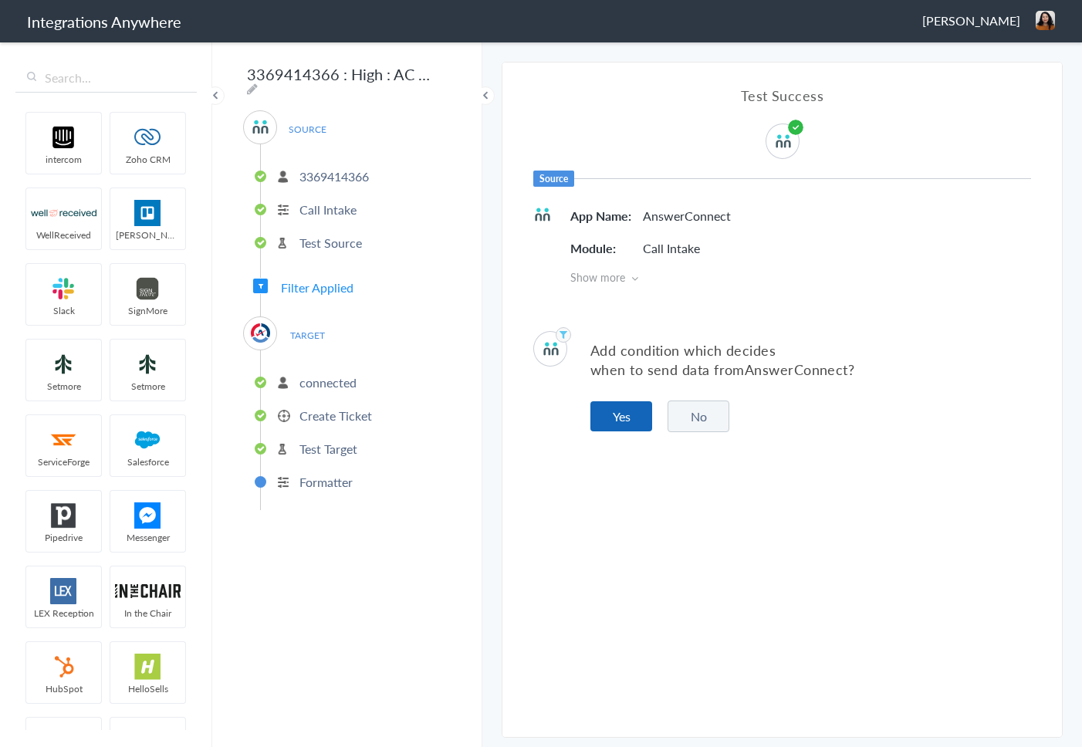
click at [615, 421] on button "Yes" at bounding box center [621, 416] width 62 height 30
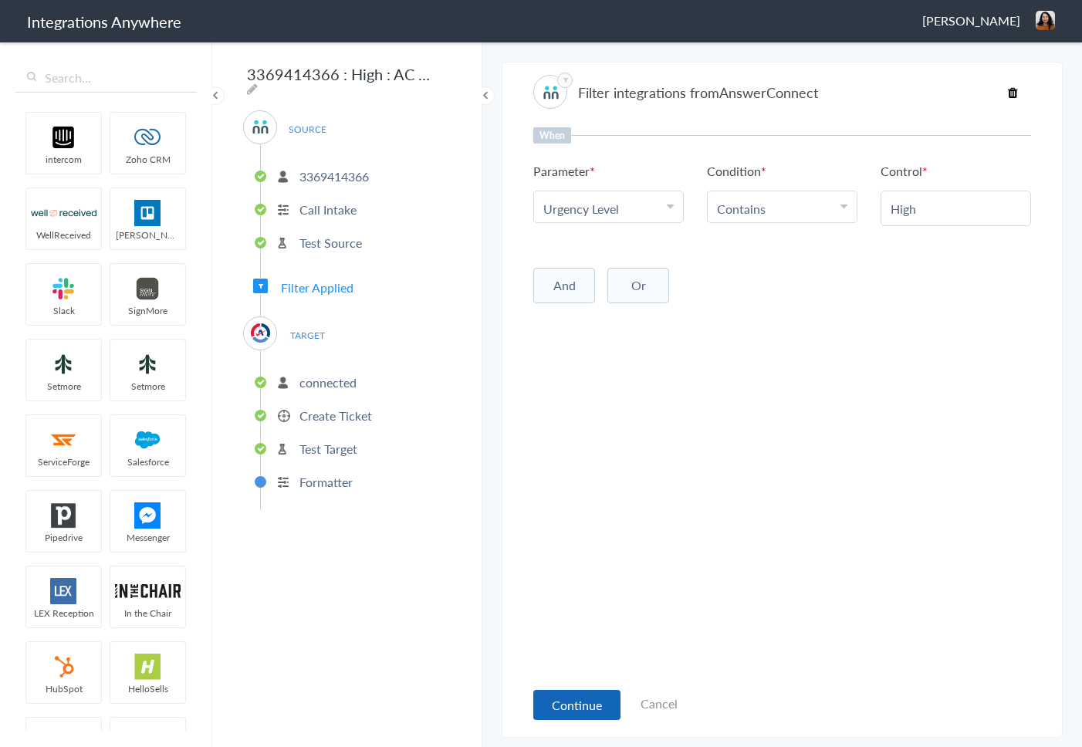
click at [578, 698] on button "Continue" at bounding box center [576, 705] width 87 height 30
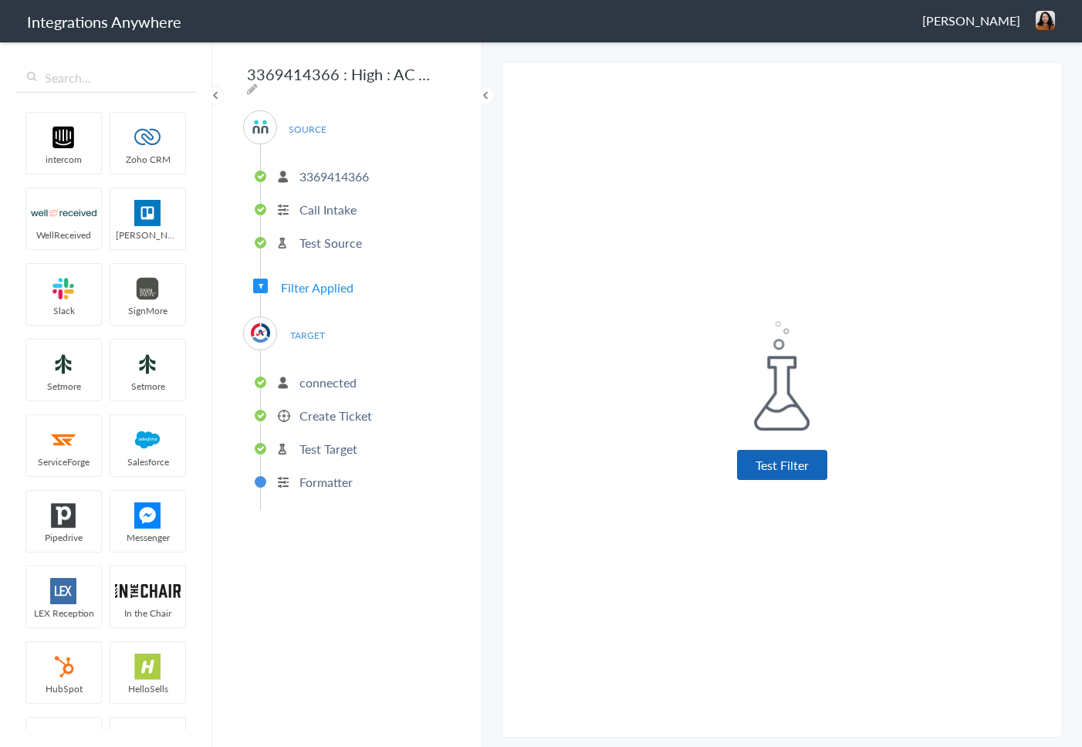
click at [785, 474] on button "Test Filter" at bounding box center [782, 465] width 90 height 30
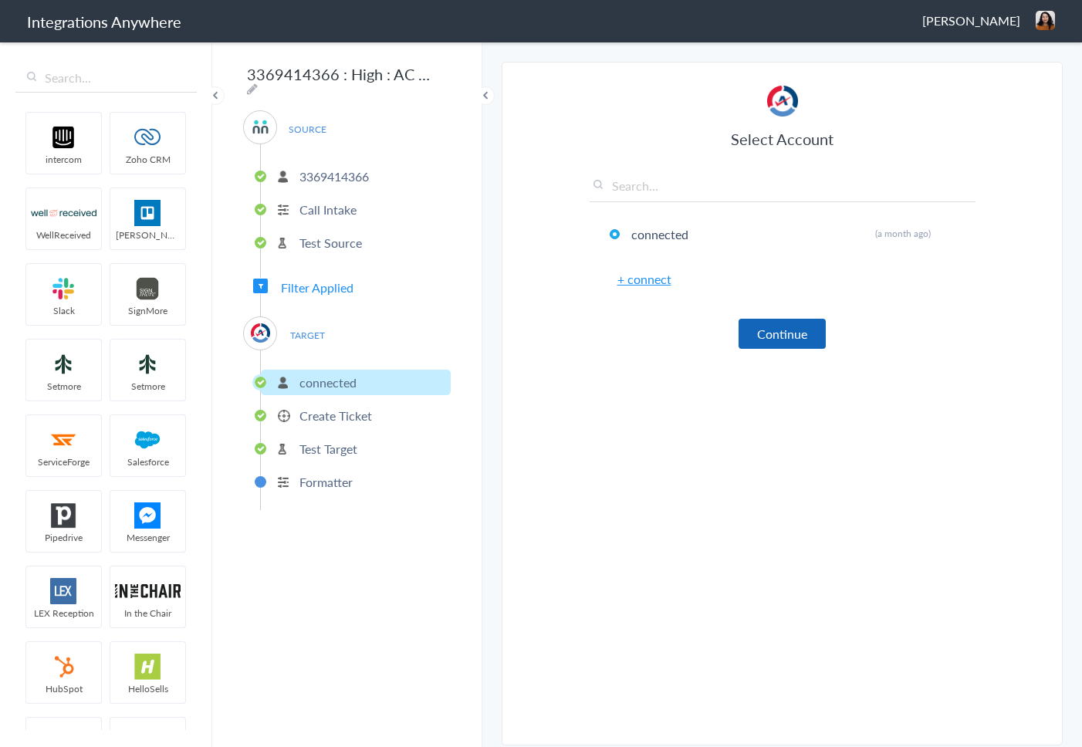
click at [785, 332] on button "Continue" at bounding box center [781, 334] width 87 height 30
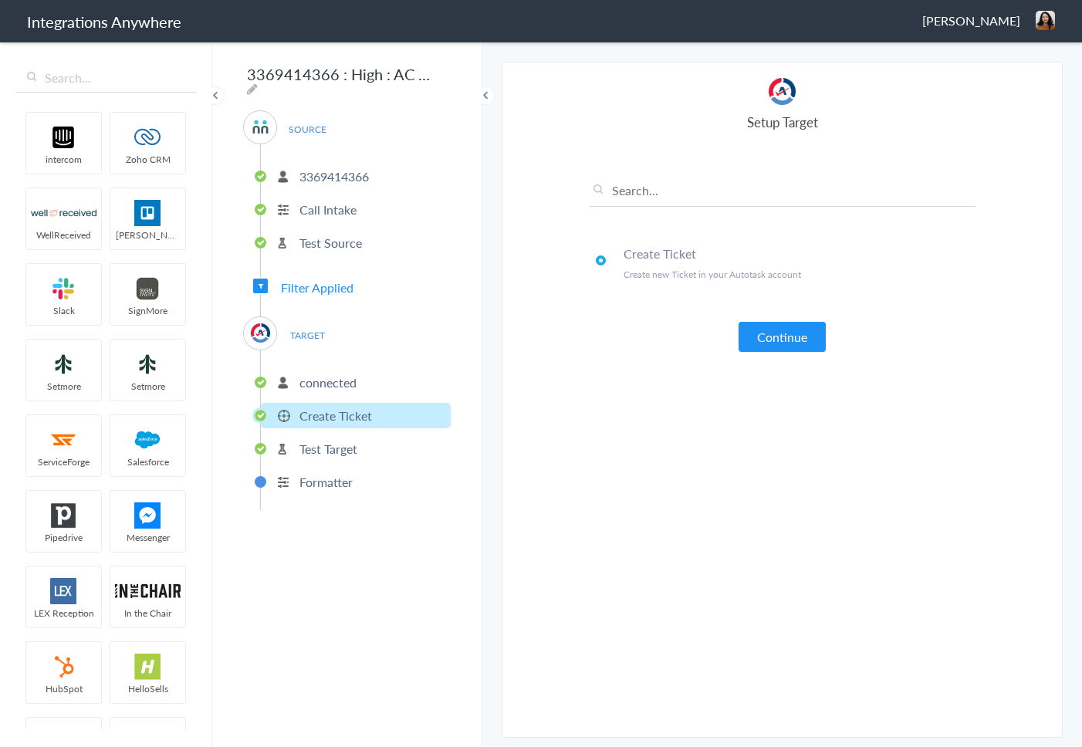
click at [785, 332] on button "Continue" at bounding box center [781, 337] width 87 height 30
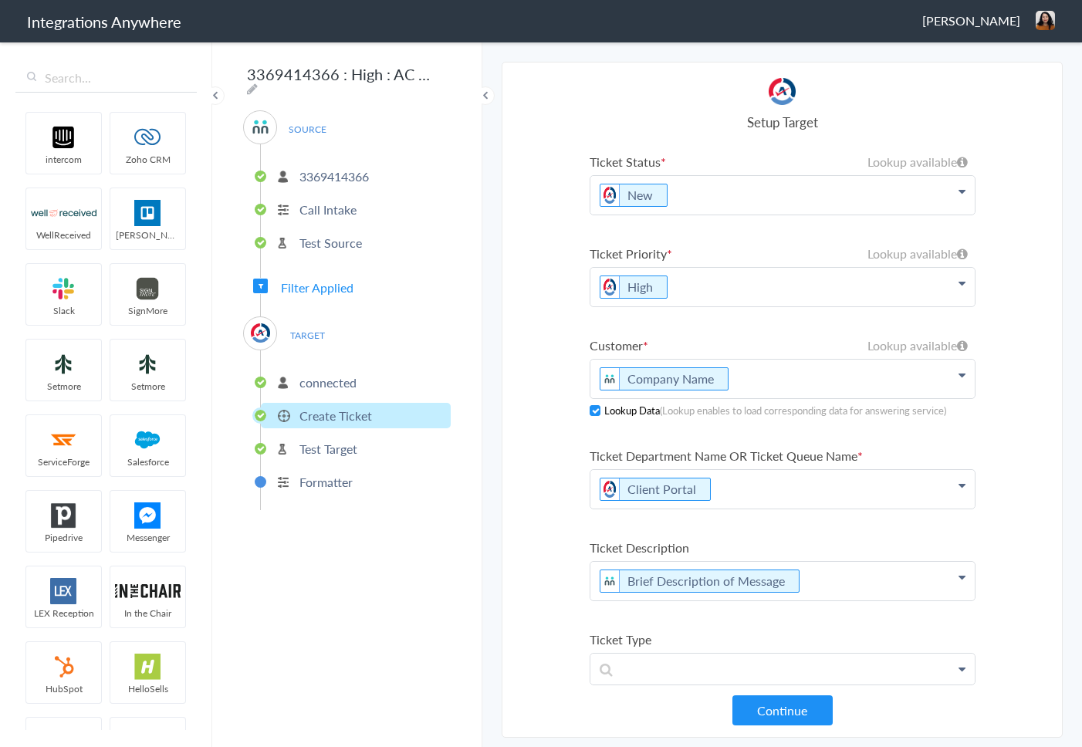
scroll to position [94, 0]
click at [823, 122] on p "Brief Description of Message" at bounding box center [782, 102] width 384 height 39
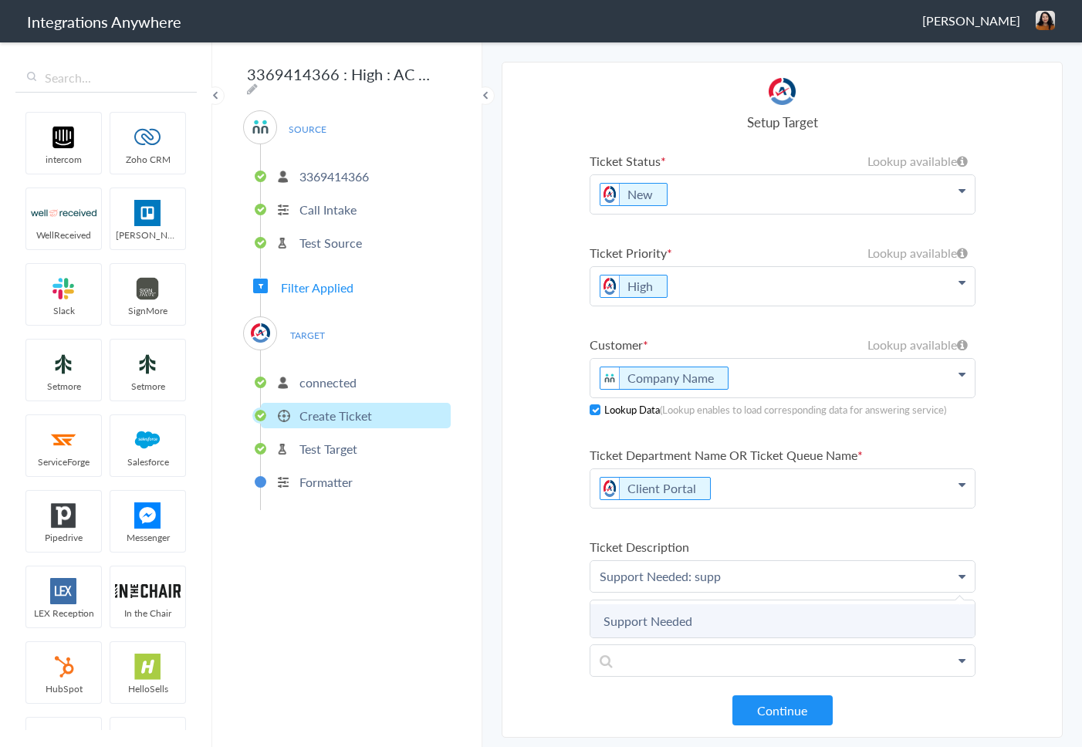
click at [0, 0] on link "Support Needed" at bounding box center [0, 0] width 0 height 0
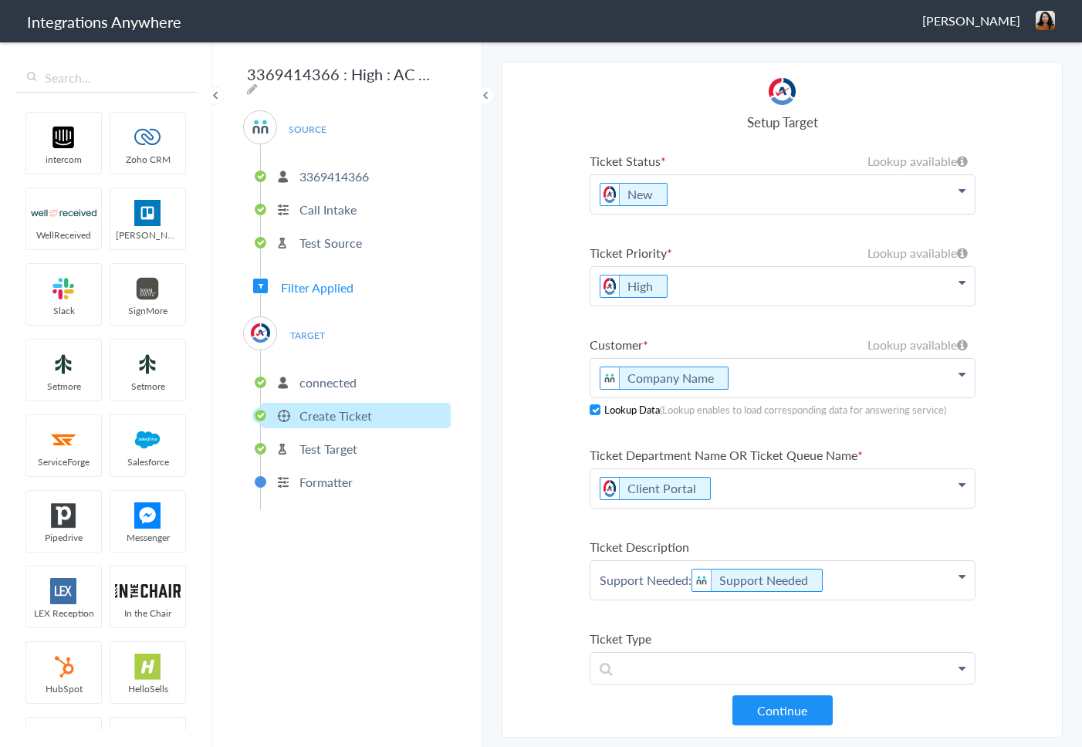
click at [860, 122] on p "Support Needed: Support Needed" at bounding box center [782, 102] width 384 height 39
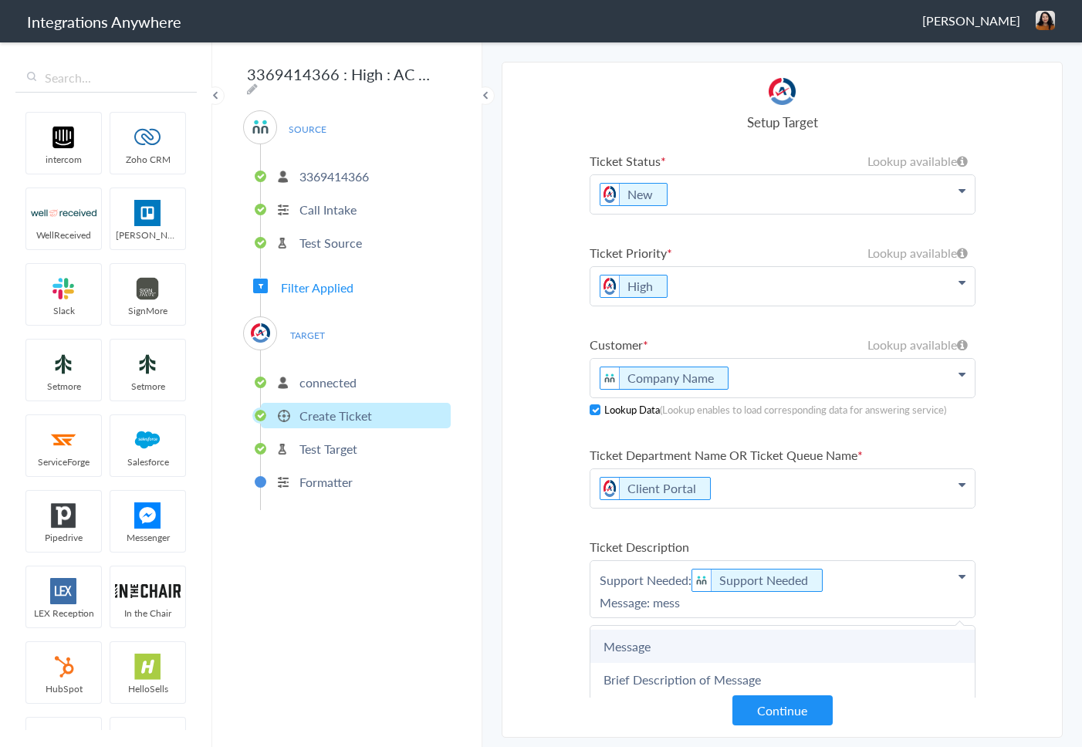
click at [0, 0] on link "Message" at bounding box center [0, 0] width 0 height 0
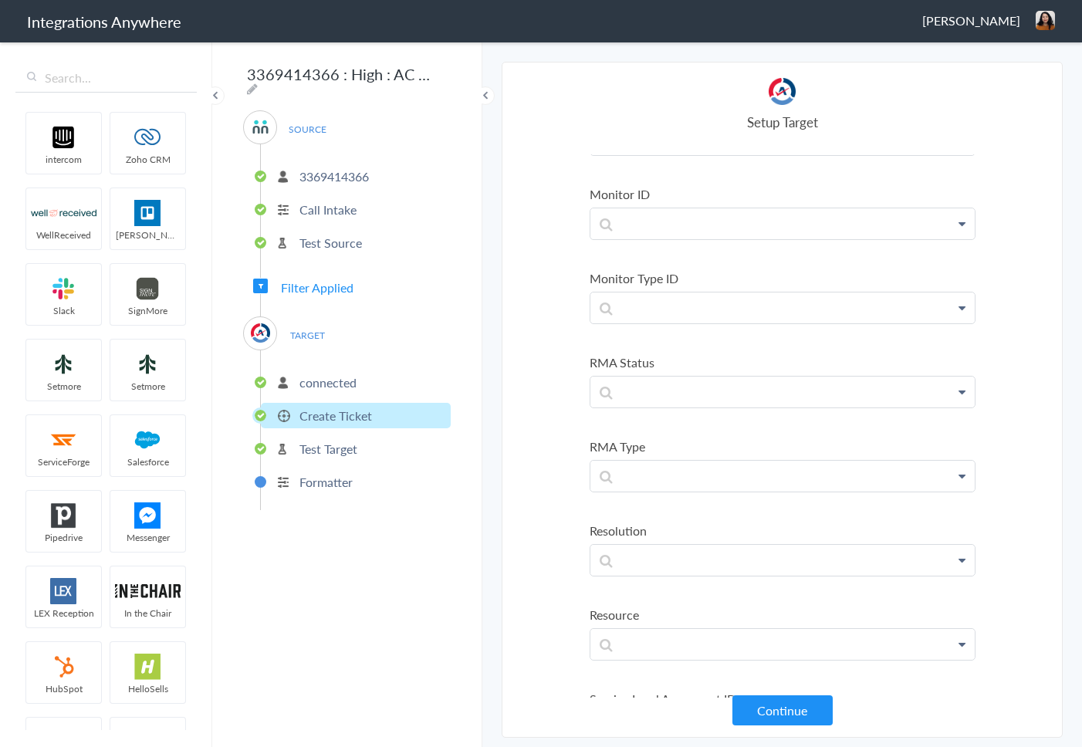
scroll to position [2271, 0]
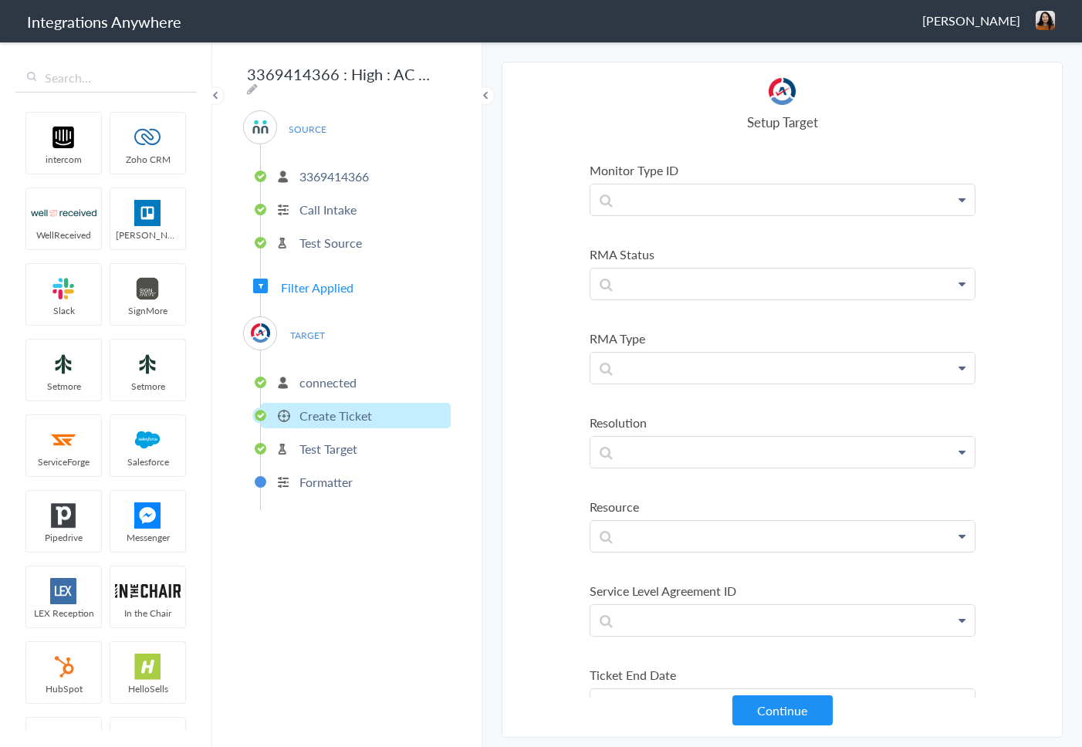
click at [761, 706] on button "Continue" at bounding box center [782, 710] width 100 height 30
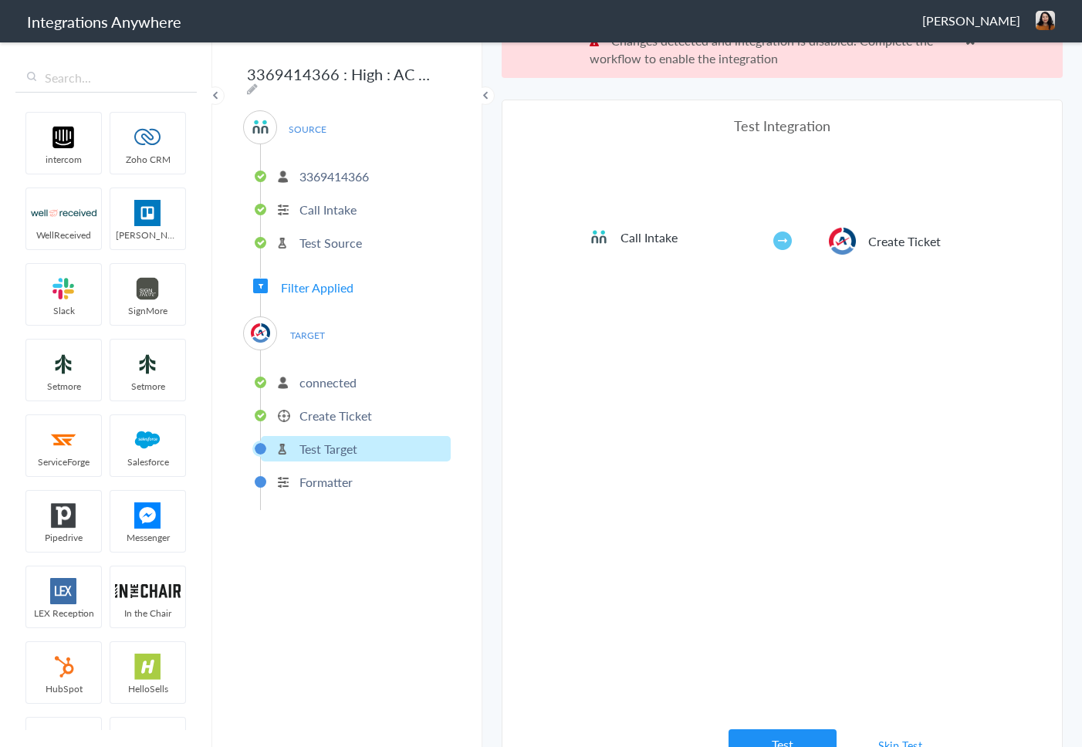
scroll to position [57, 0]
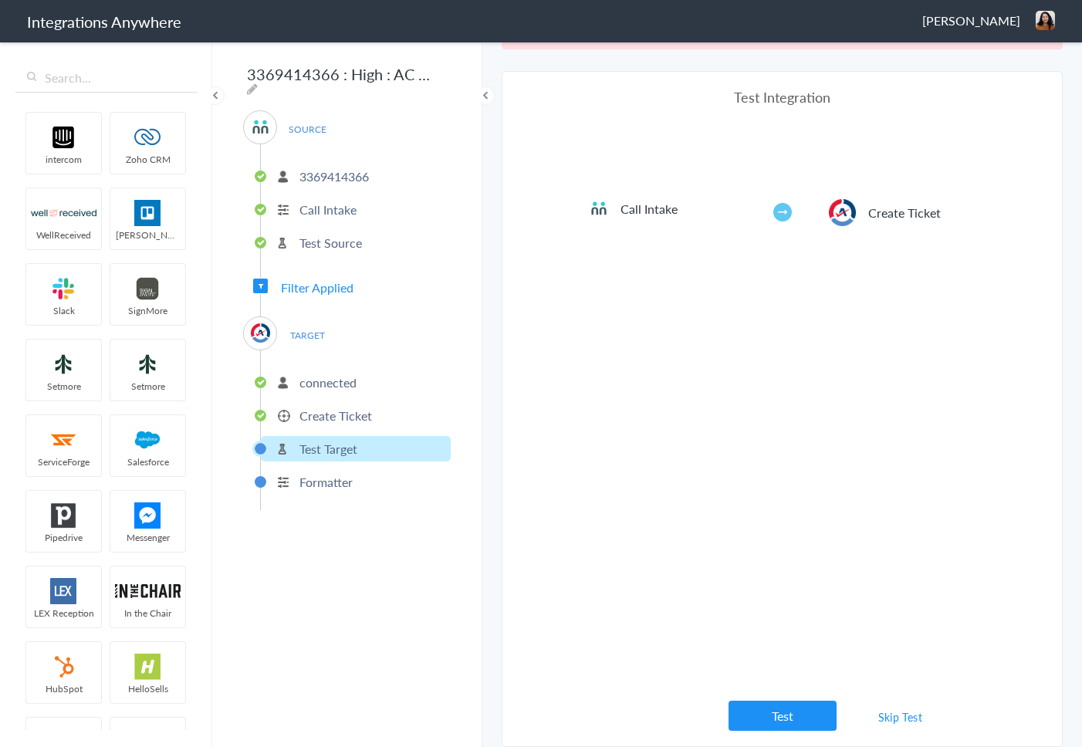
click at [878, 721] on link "Skip Test" at bounding box center [901, 717] width 82 height 28
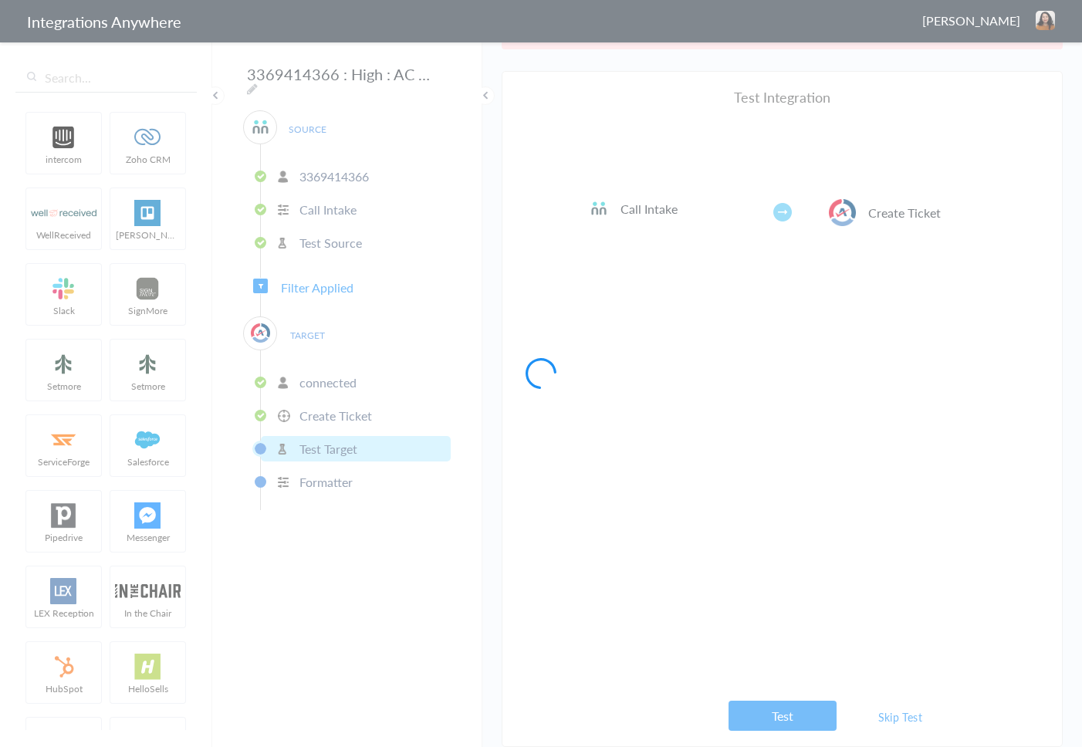
scroll to position [0, 0]
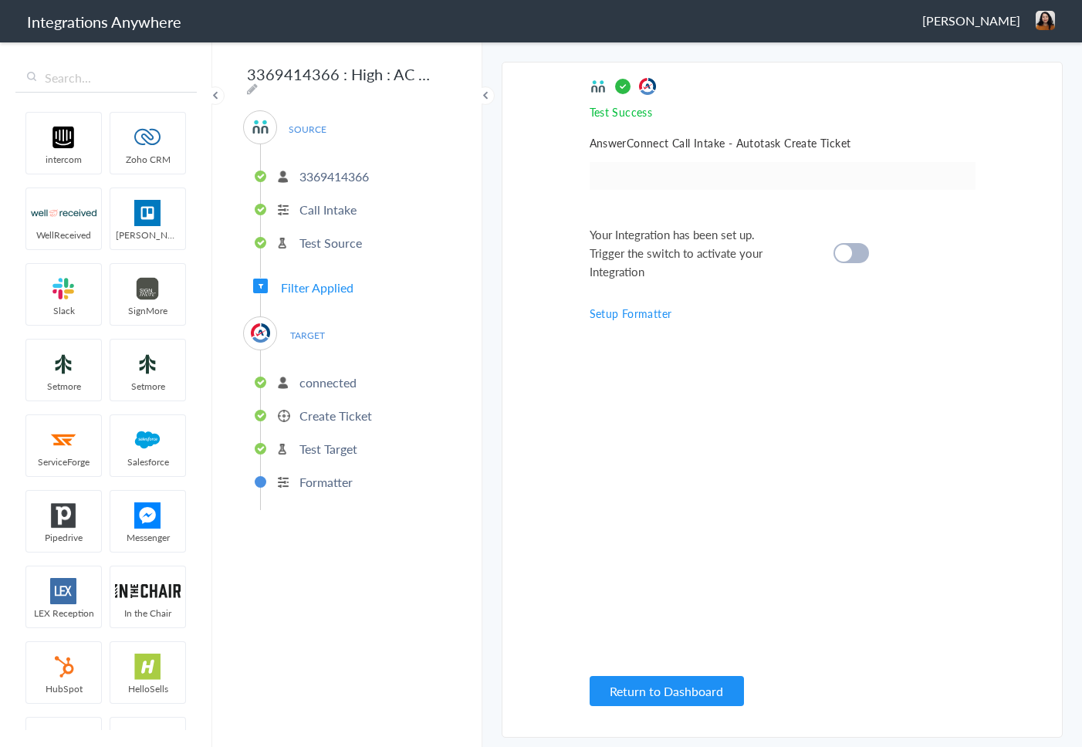
click at [848, 248] on cite at bounding box center [843, 253] width 17 height 17
click at [687, 693] on button "Return to Dashboard" at bounding box center [667, 691] width 154 height 30
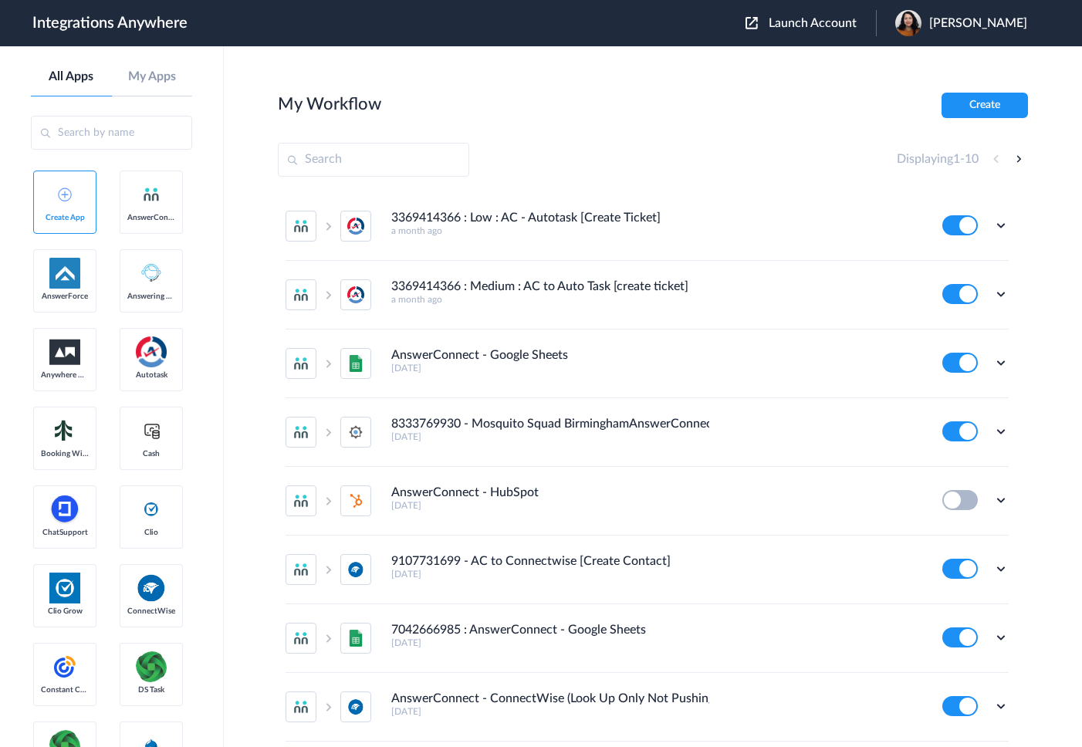
click at [799, 23] on span "Launch Account" at bounding box center [813, 23] width 88 height 12
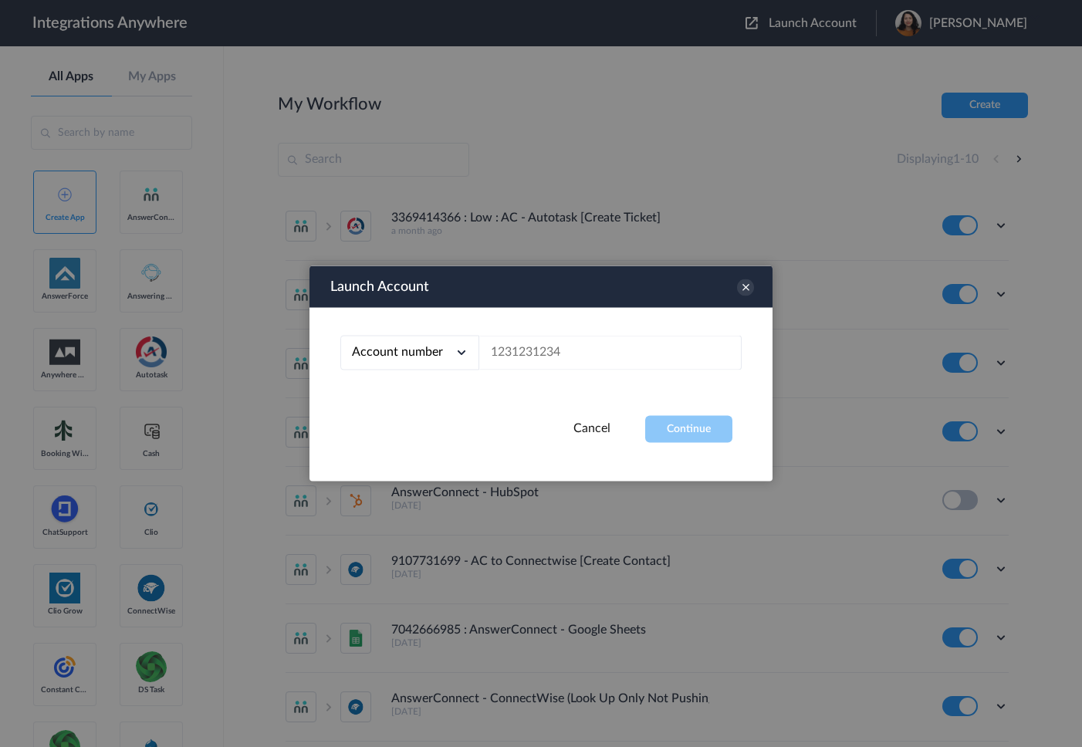
click at [604, 373] on div "Account number Account number Email address" at bounding box center [540, 362] width 463 height 108
click at [597, 358] on input "text" at bounding box center [610, 353] width 262 height 35
paste input "3369414366"
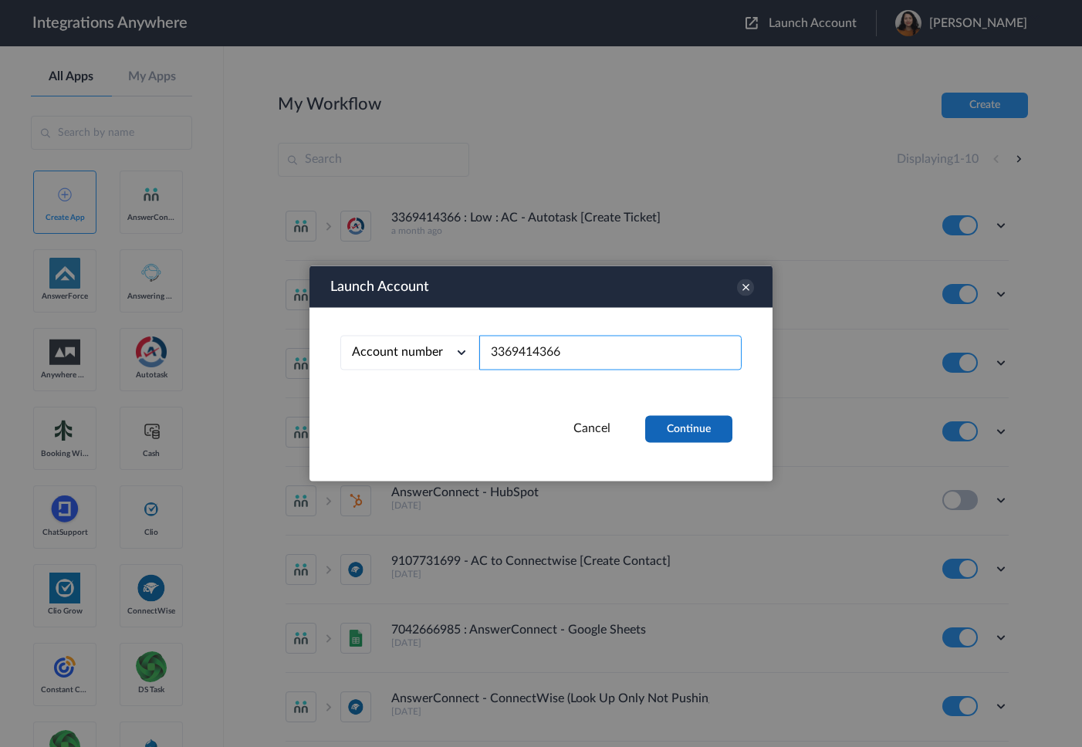
type input "3369414366"
click at [681, 422] on button "Continue" at bounding box center [688, 429] width 87 height 27
